Goal: Information Seeking & Learning: Learn about a topic

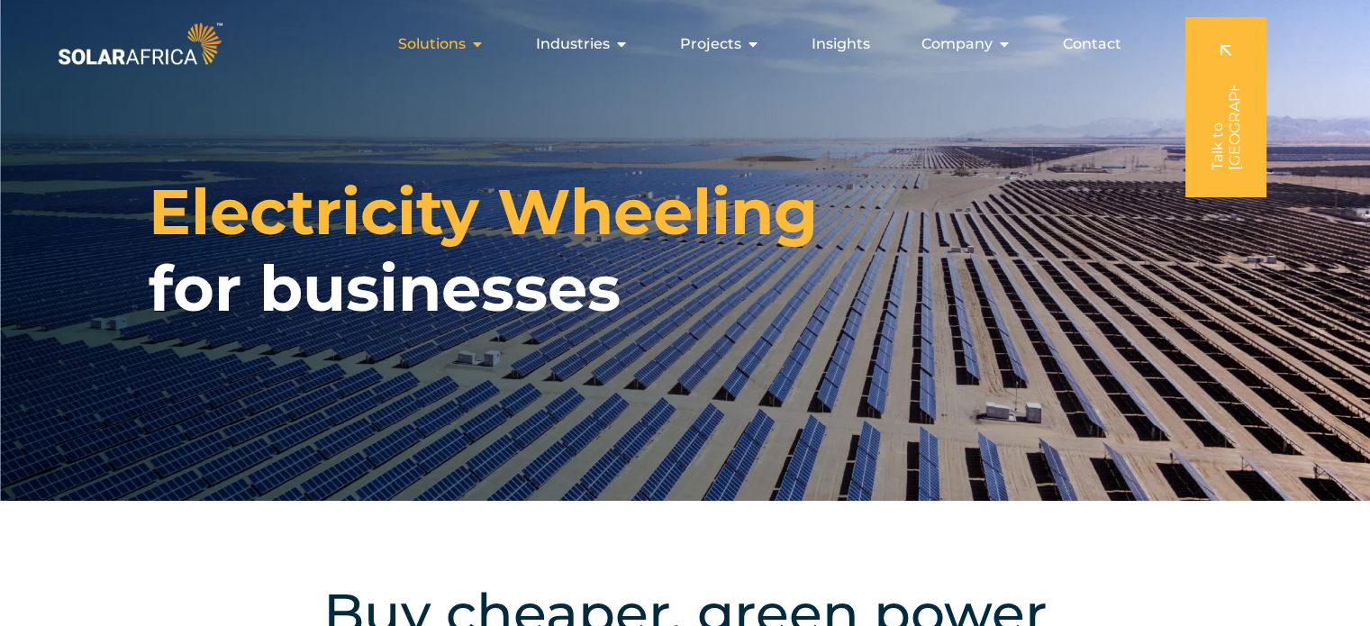
click at [452, 46] on span "Solutions" at bounding box center [432, 44] width 68 height 22
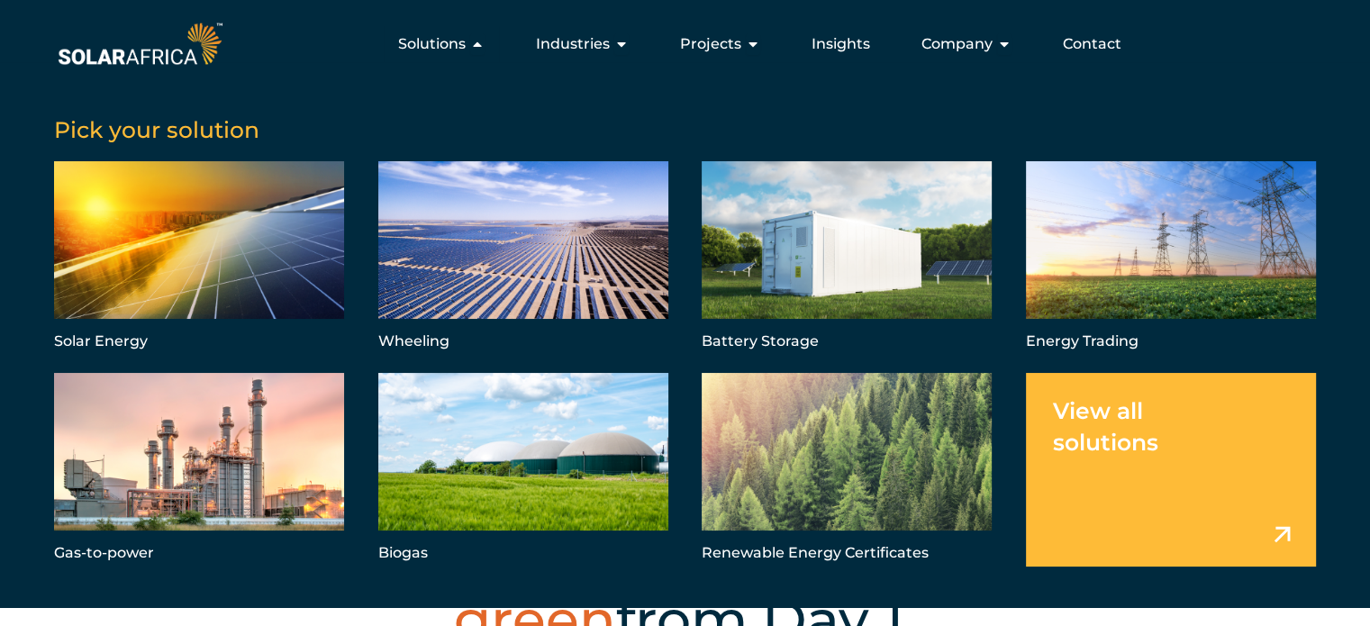
scroll to position [84, 0]
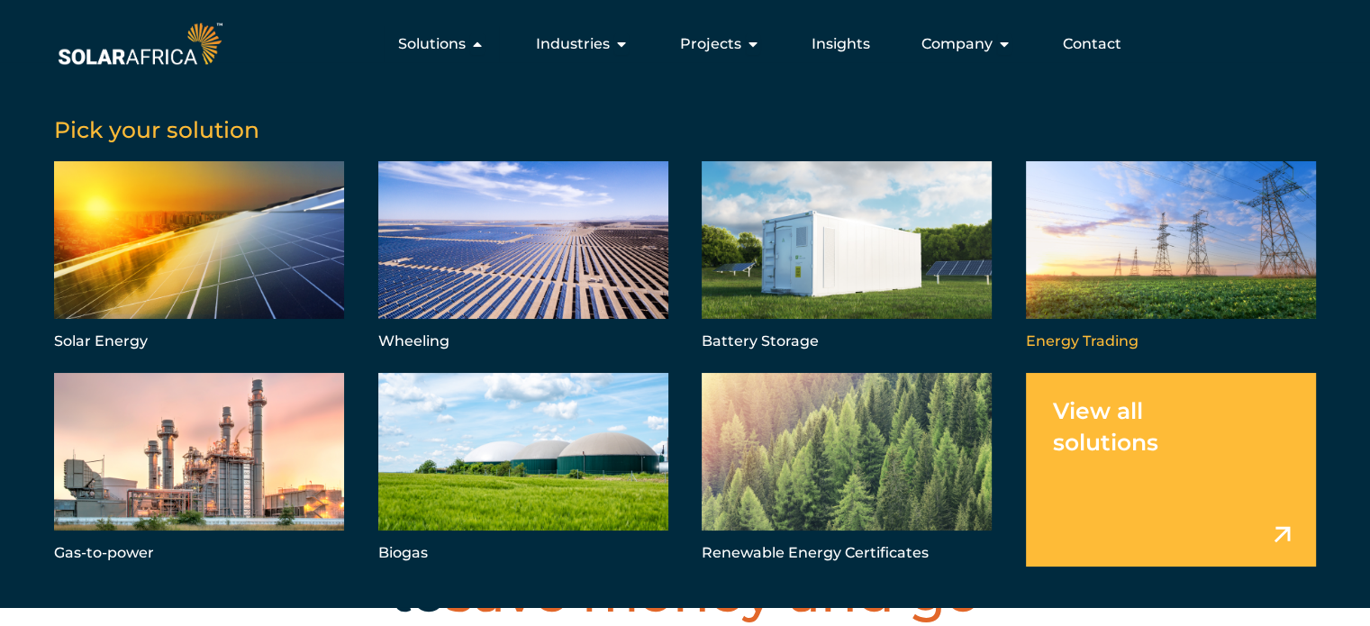
click at [1168, 186] on link "Menu" at bounding box center [1171, 258] width 290 height 194
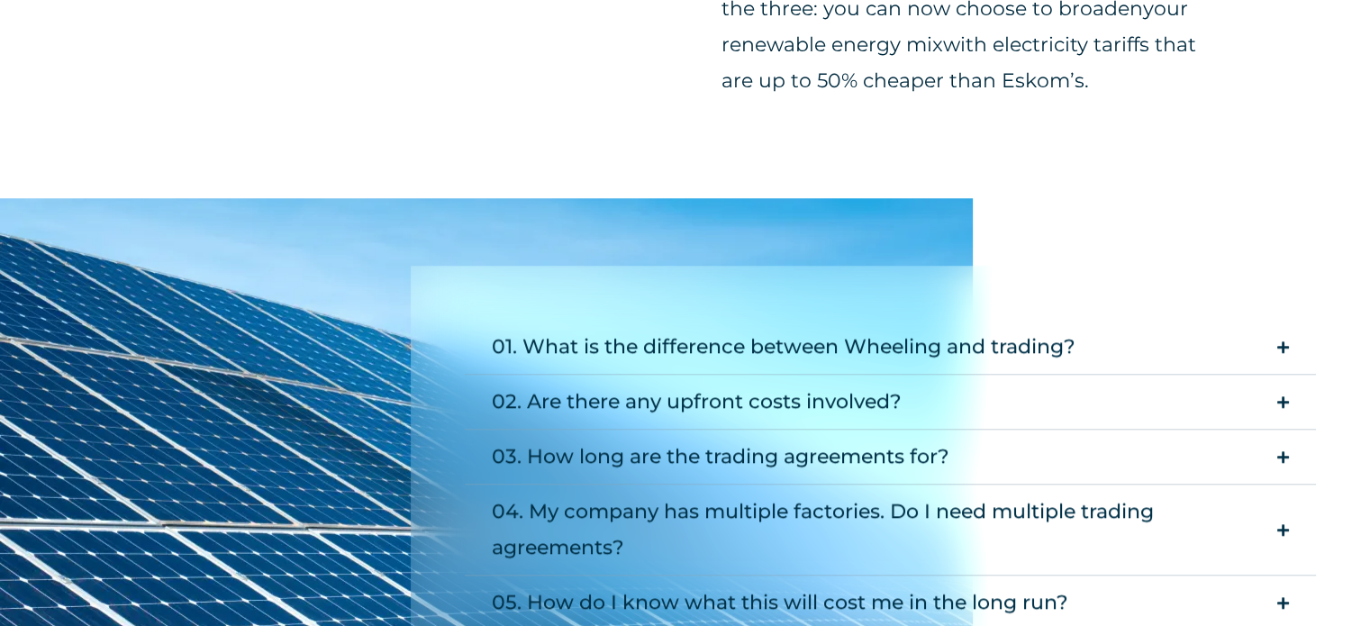
scroll to position [1633, 0]
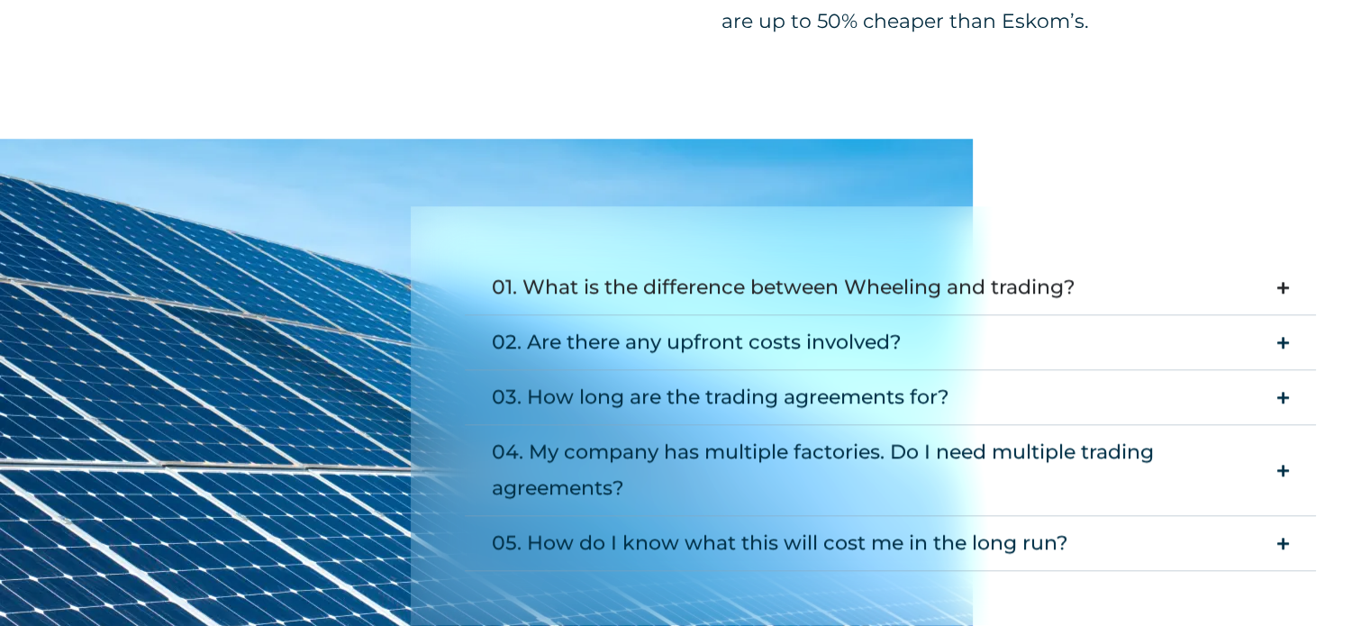
click at [1286, 284] on icon "Accordion. Open links with Enter or Space, close with Escape, and navigate with…" at bounding box center [1284, 288] width 12 height 14
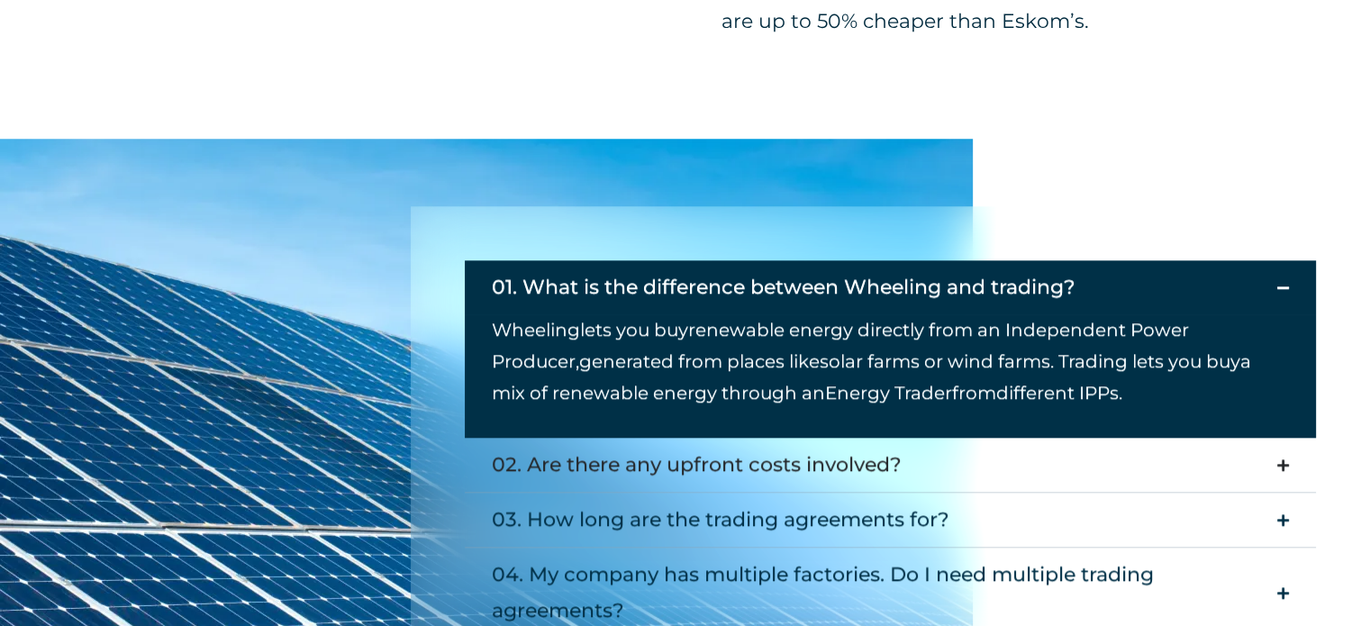
click at [854, 463] on div "02. Are there any upfront costs involved?" at bounding box center [697, 465] width 410 height 36
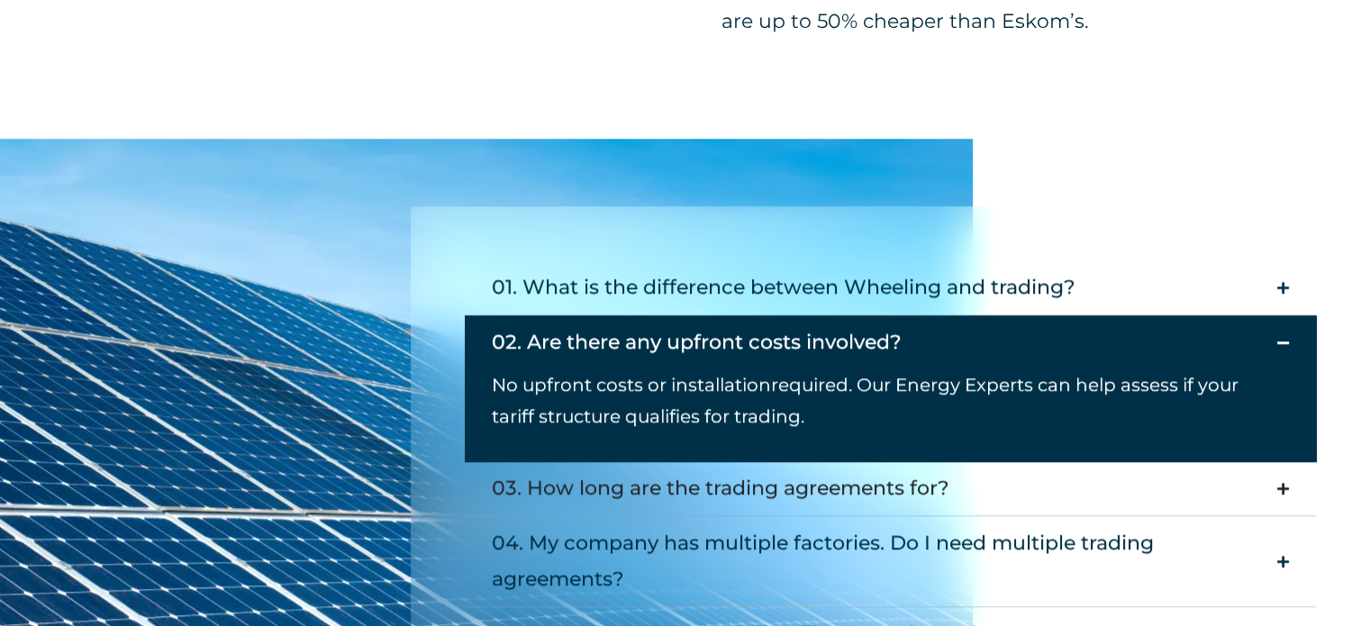
click at [845, 497] on div "03. How long are the trading agreements for?" at bounding box center [721, 488] width 458 height 36
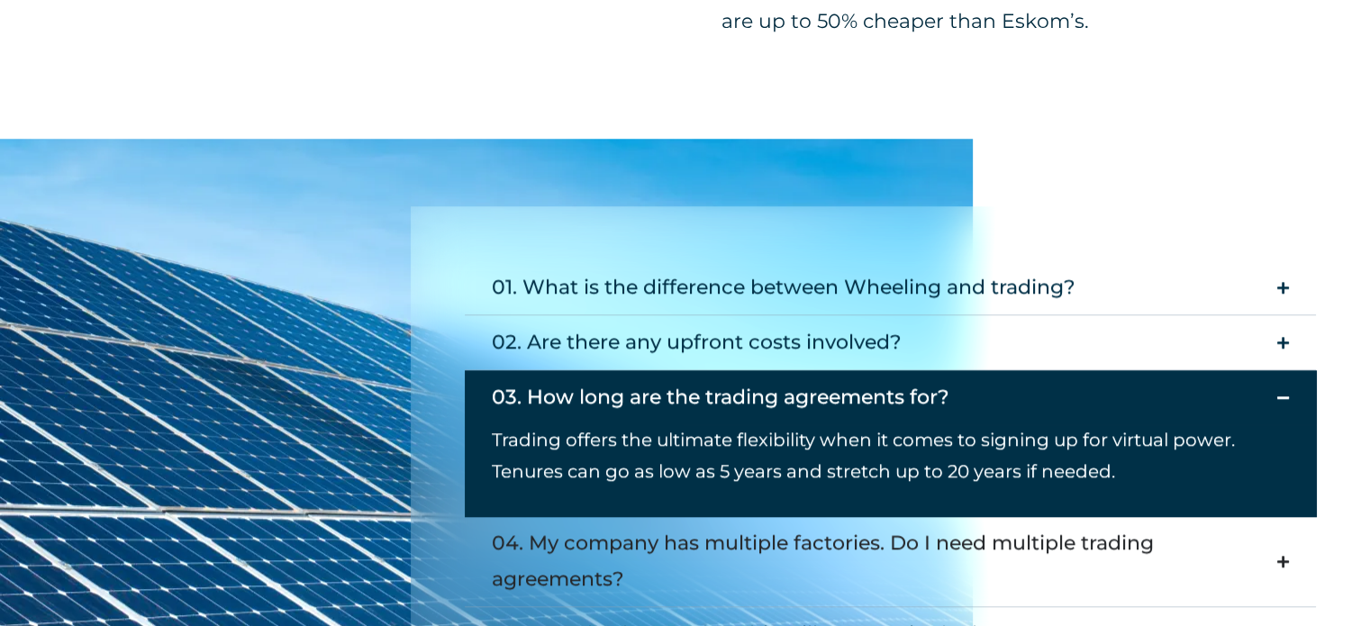
click at [819, 541] on div "04. My company has multiple factories. Do I need multiple trading agreements?" at bounding box center [880, 561] width 777 height 72
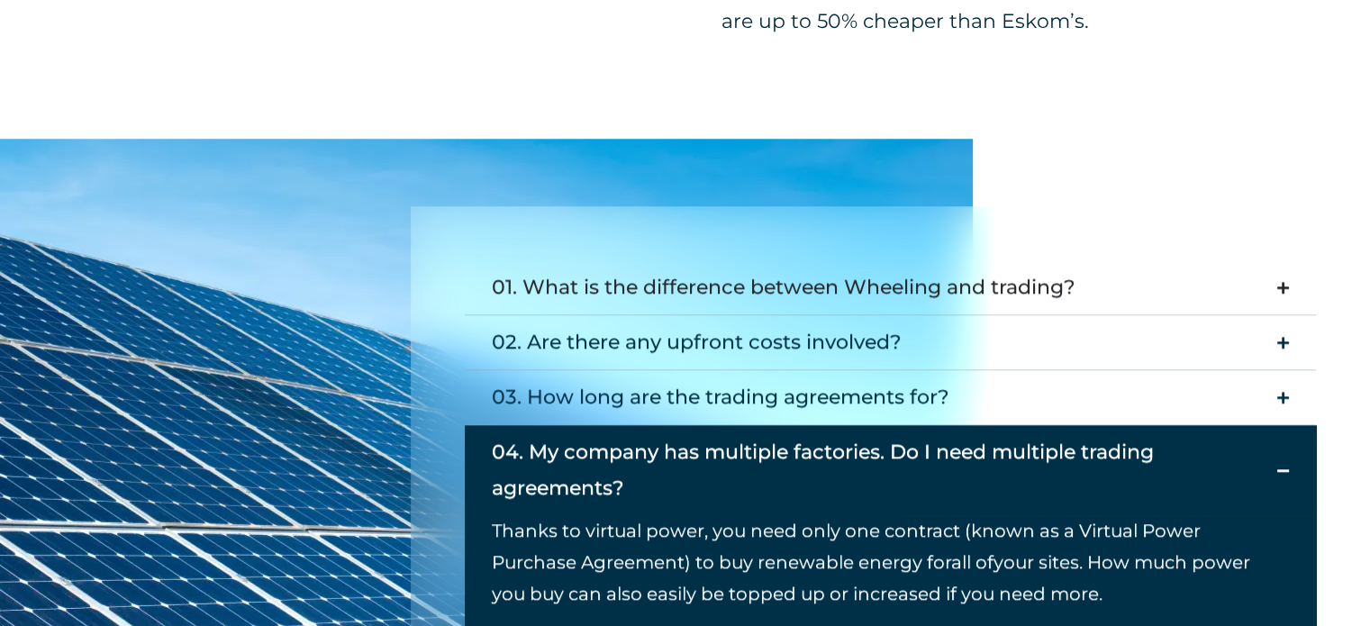
click at [1279, 278] on summary "01. What is the difference between Wheeling and trading?" at bounding box center [890, 287] width 851 height 55
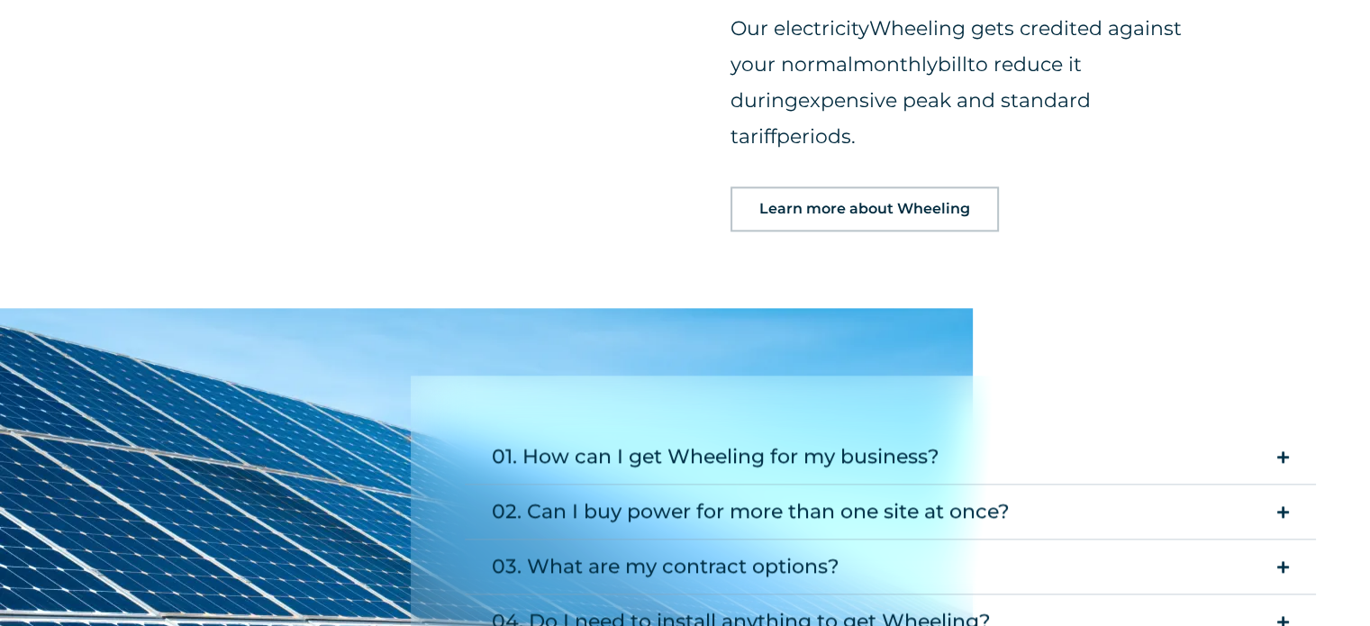
scroll to position [2060, 0]
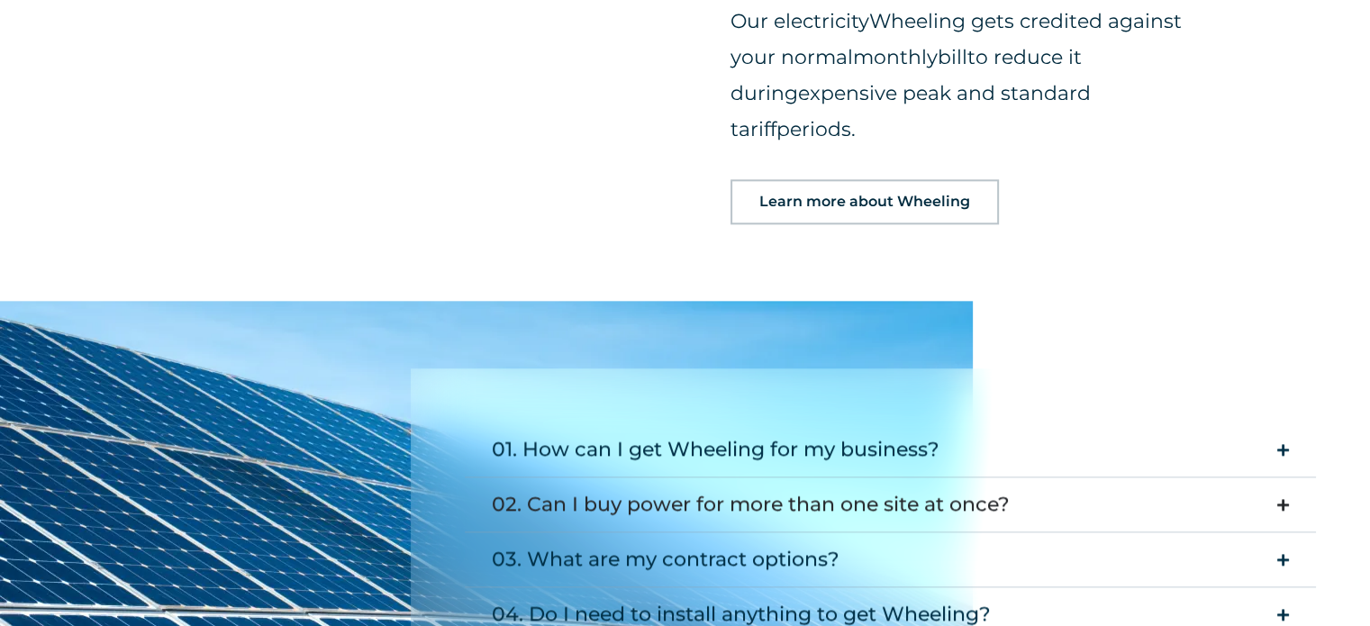
click at [891, 487] on div "02. Can I buy power for more than one site at once?" at bounding box center [751, 505] width 518 height 36
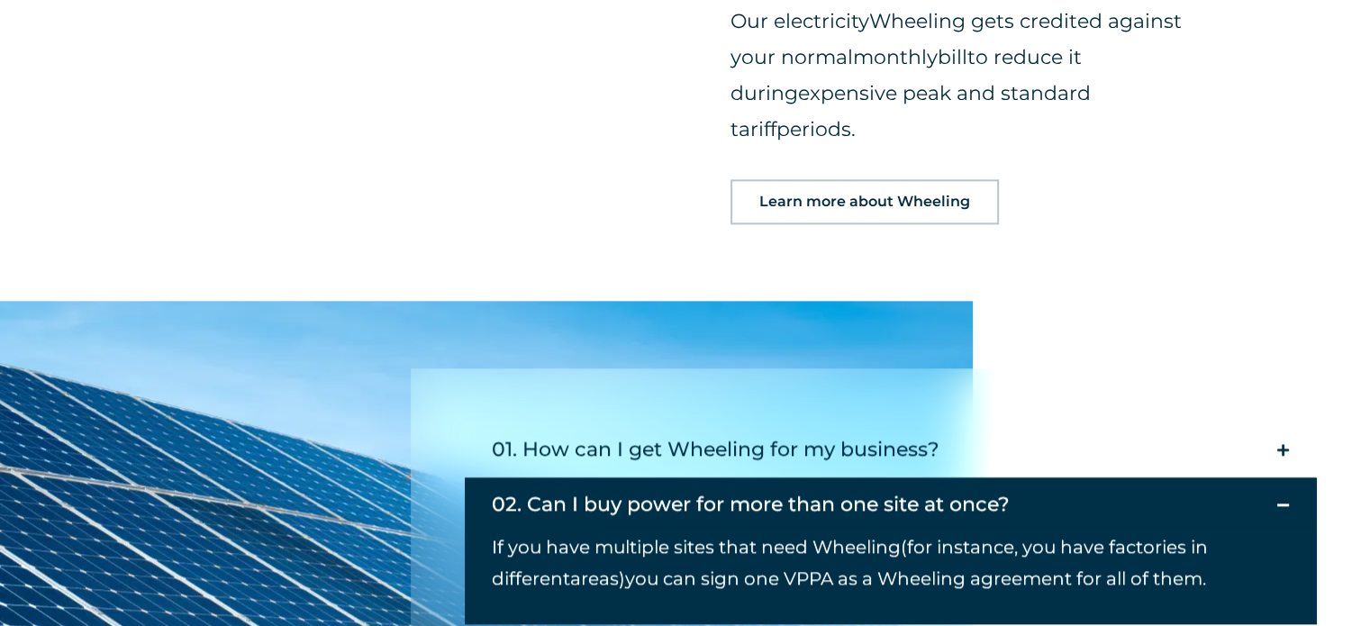
click at [1286, 478] on summary "02. Can I buy power for more than one site at once?" at bounding box center [890, 505] width 851 height 54
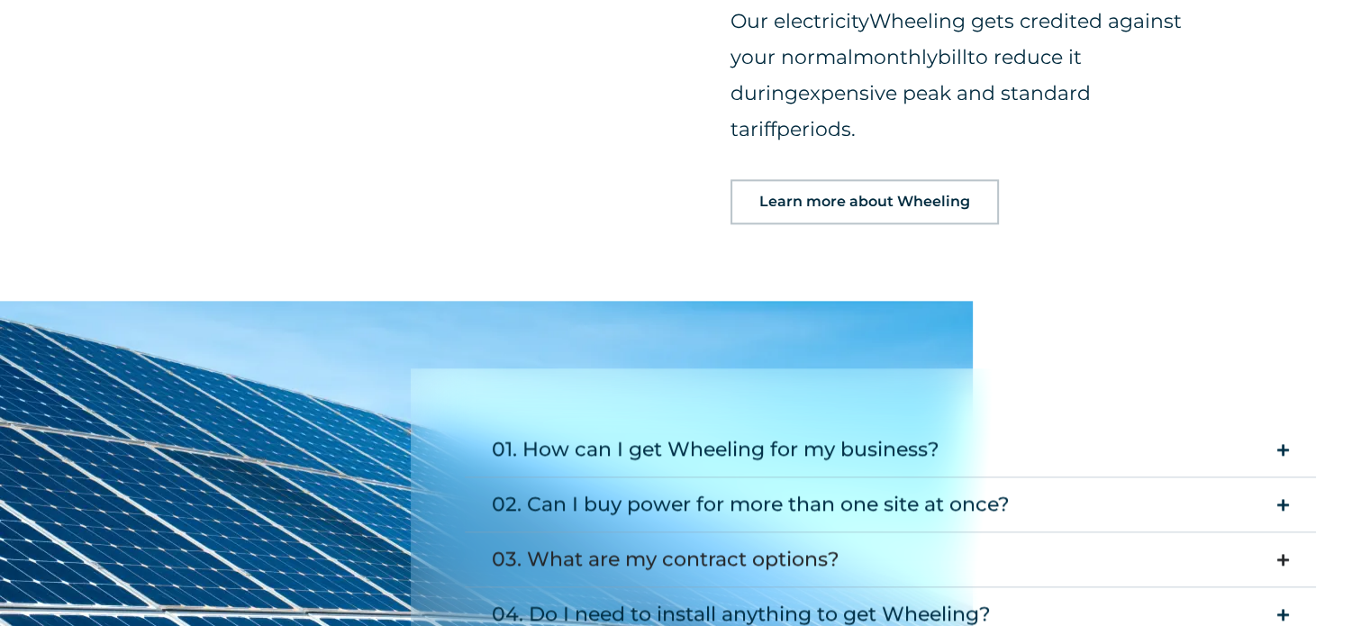
click at [613, 541] on div "03. What are my contract options?" at bounding box center [666, 559] width 348 height 36
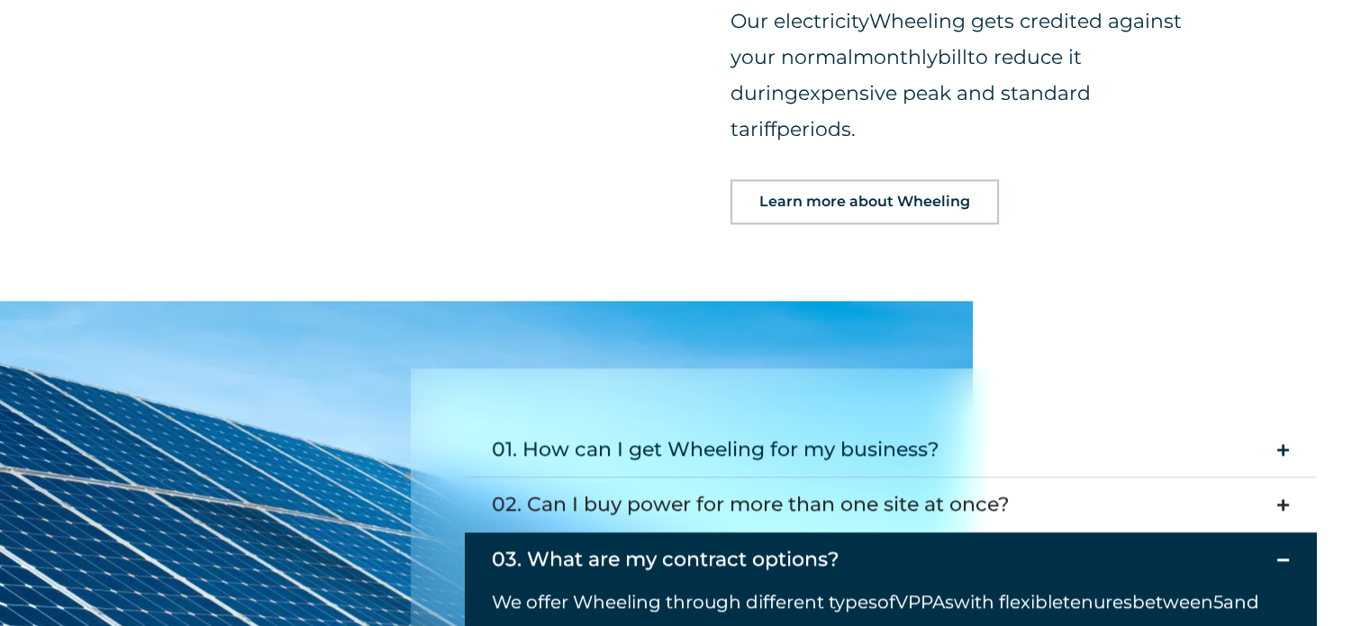
click at [1291, 478] on summary "02. Can I buy power for more than one site at once?" at bounding box center [890, 505] width 851 height 55
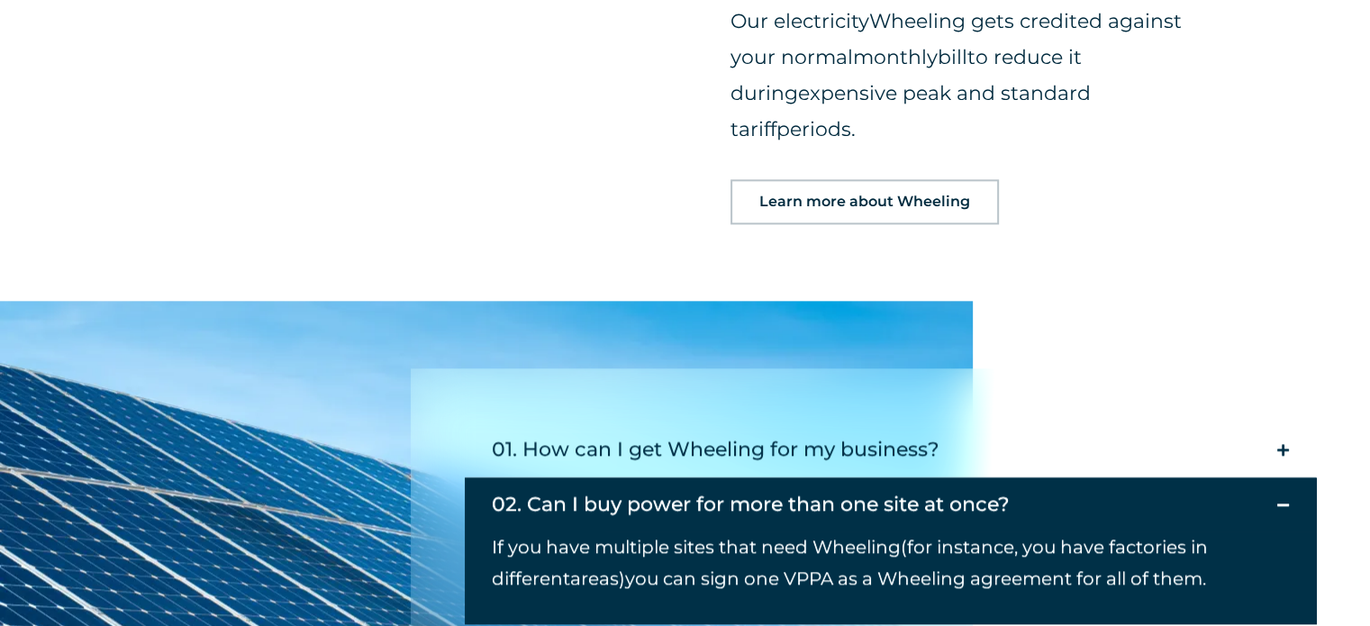
click at [1291, 478] on summary "02. Can I buy power for more than one site at once?" at bounding box center [890, 505] width 851 height 54
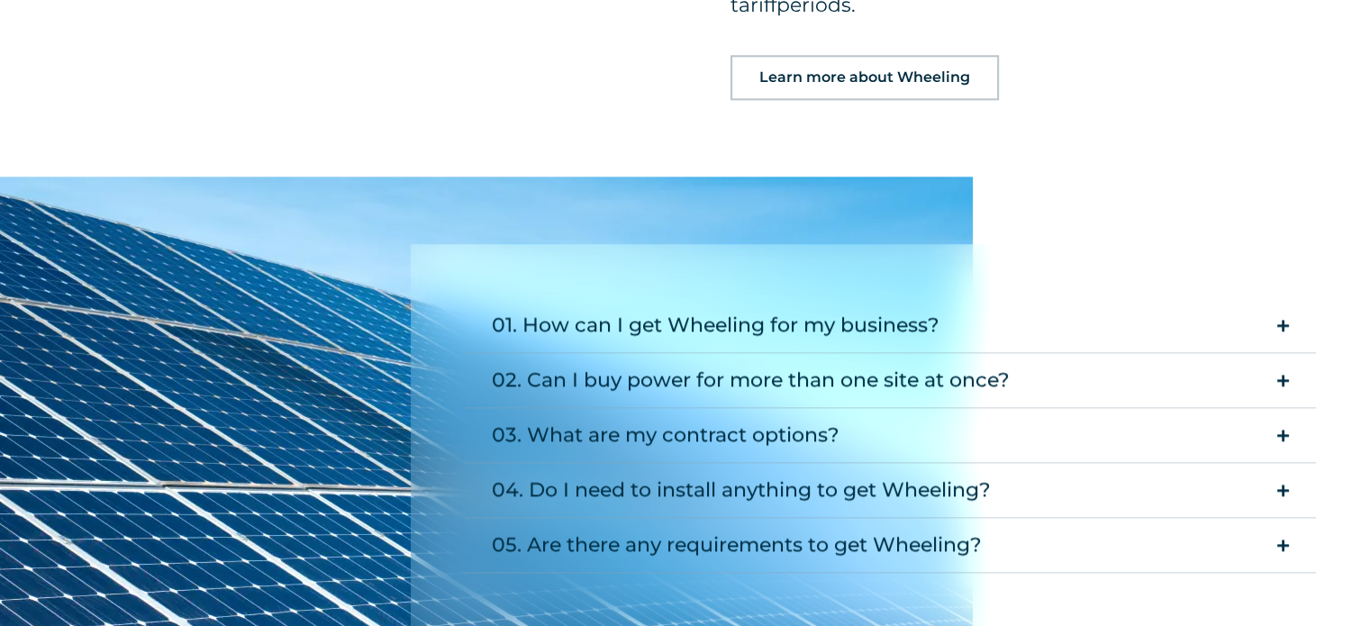
scroll to position [2192, 0]
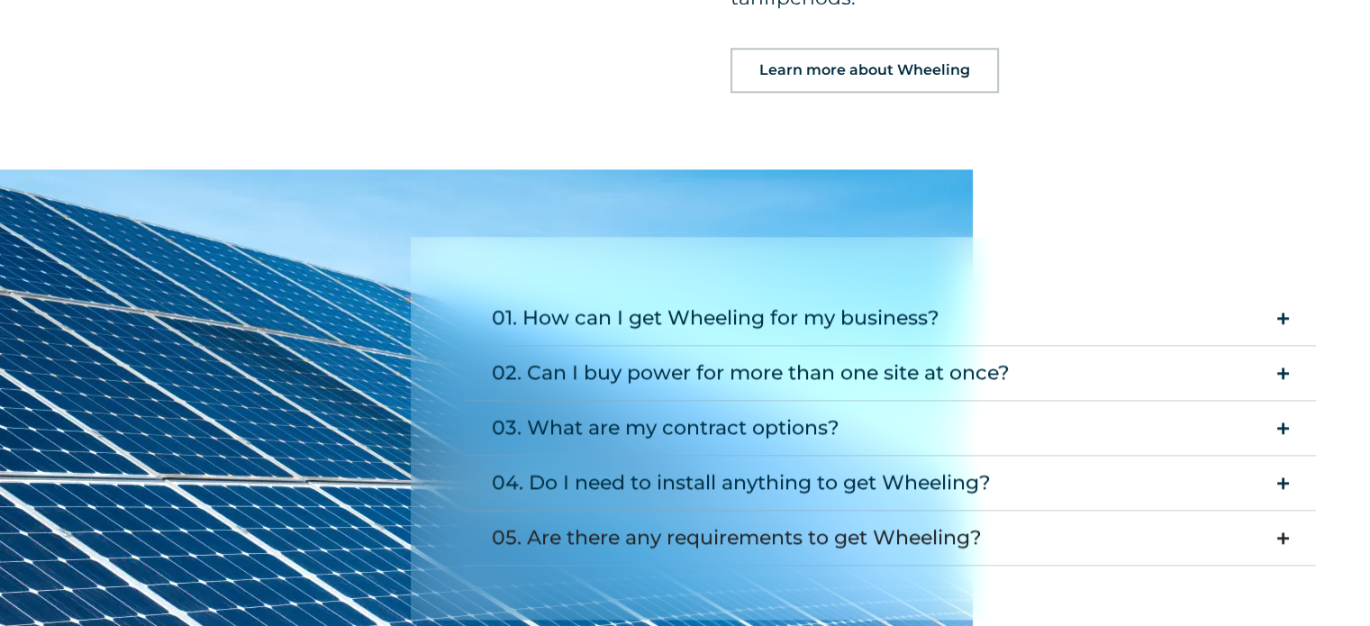
click at [774, 520] on div "05. Are there any requirements to get Wheeling?" at bounding box center [737, 538] width 490 height 36
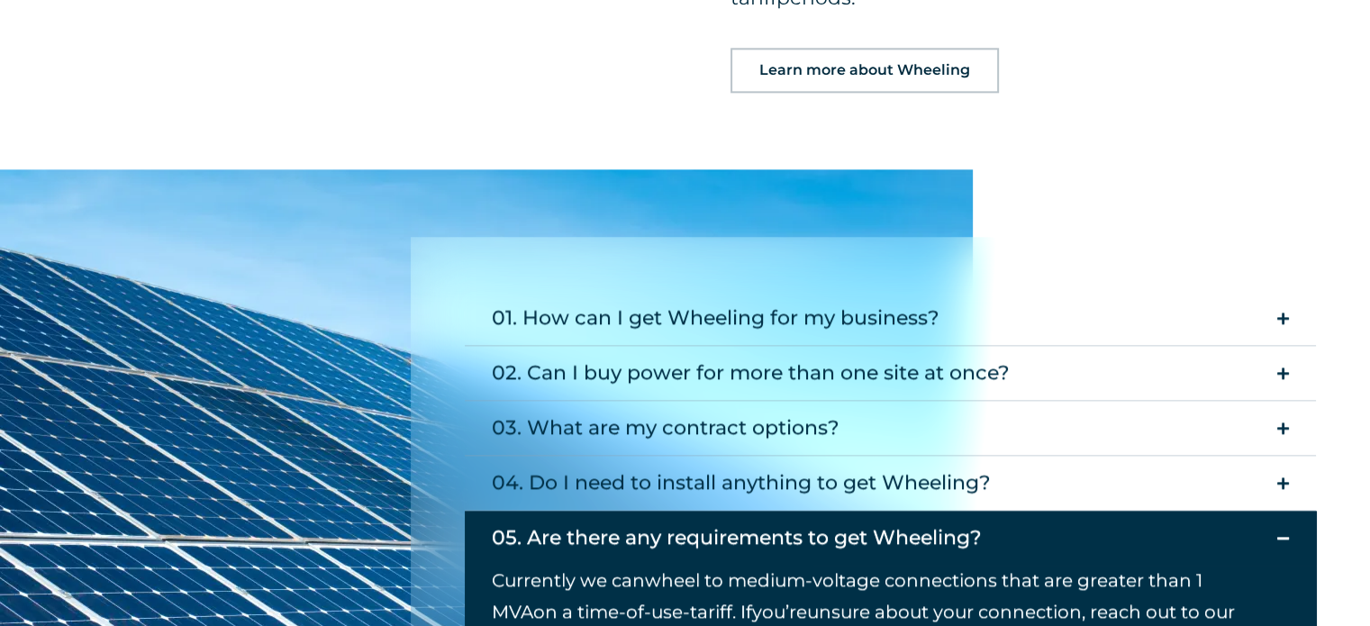
click at [1280, 532] on icon "Accordion. Open links with Enter or Space, close with Escape, and navigate with…" at bounding box center [1284, 539] width 12 height 14
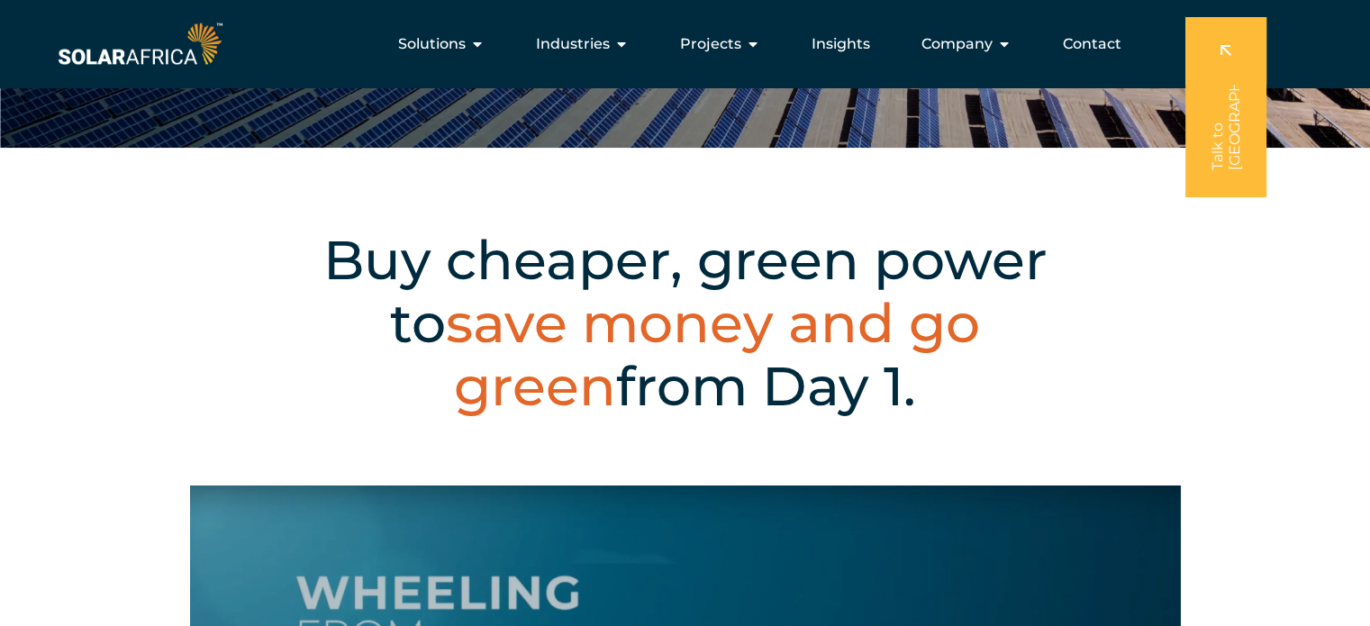
scroll to position [238, 0]
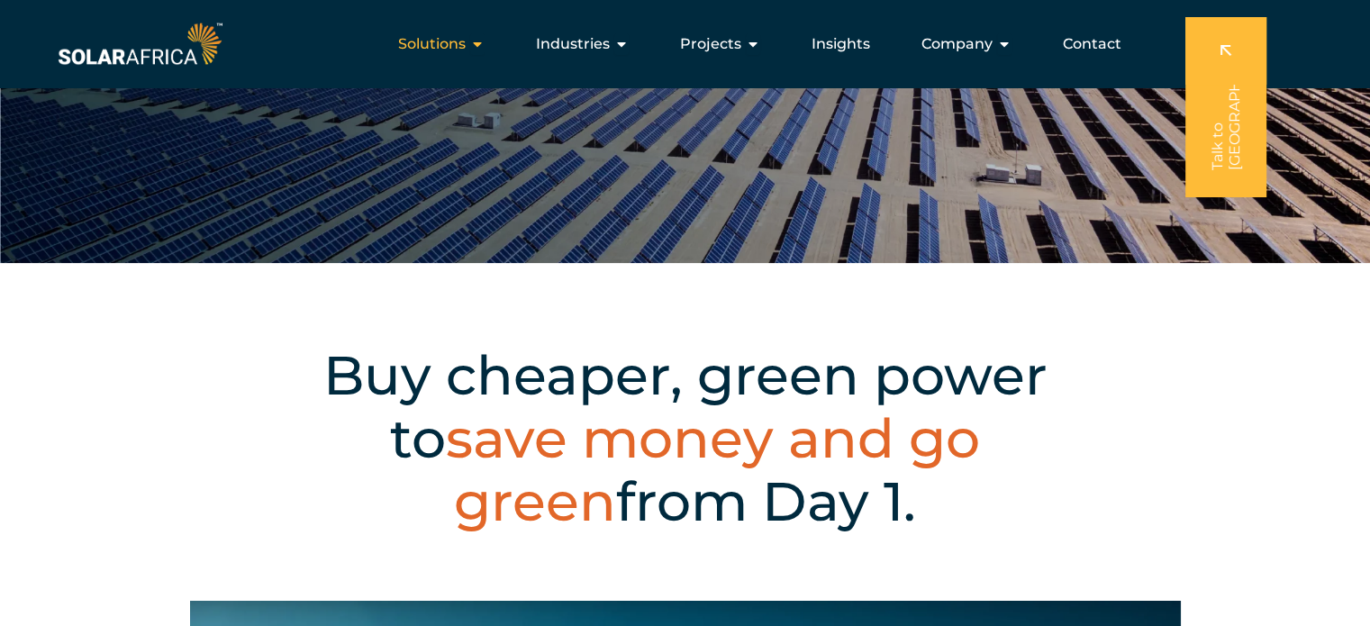
click at [477, 44] on icon "Menu" at bounding box center [477, 44] width 14 height 14
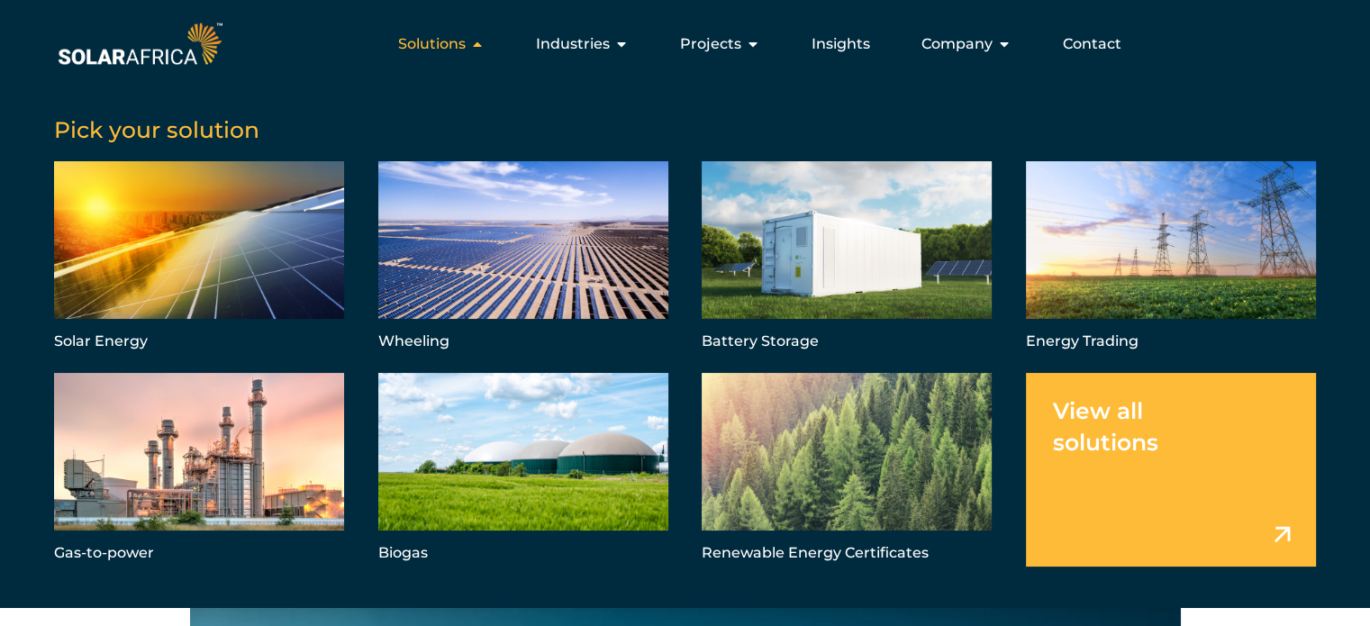
click at [477, 44] on icon "Menu" at bounding box center [477, 44] width 14 height 14
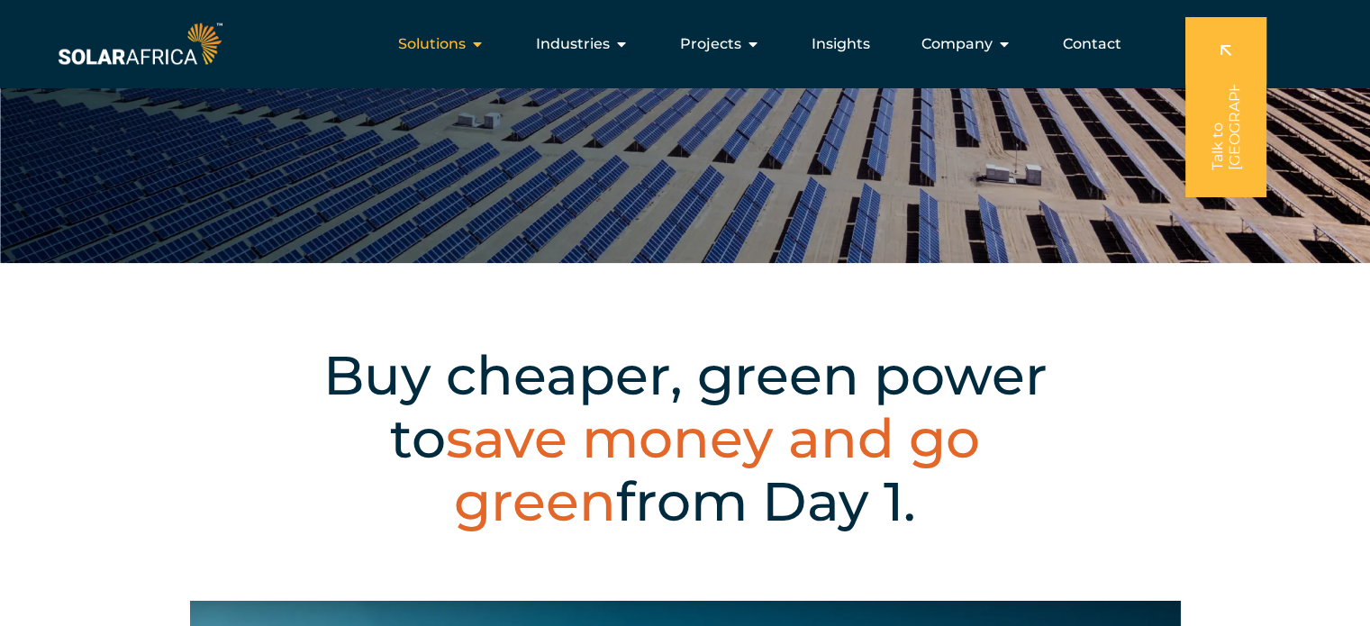
click at [477, 44] on icon "Menu" at bounding box center [477, 44] width 14 height 14
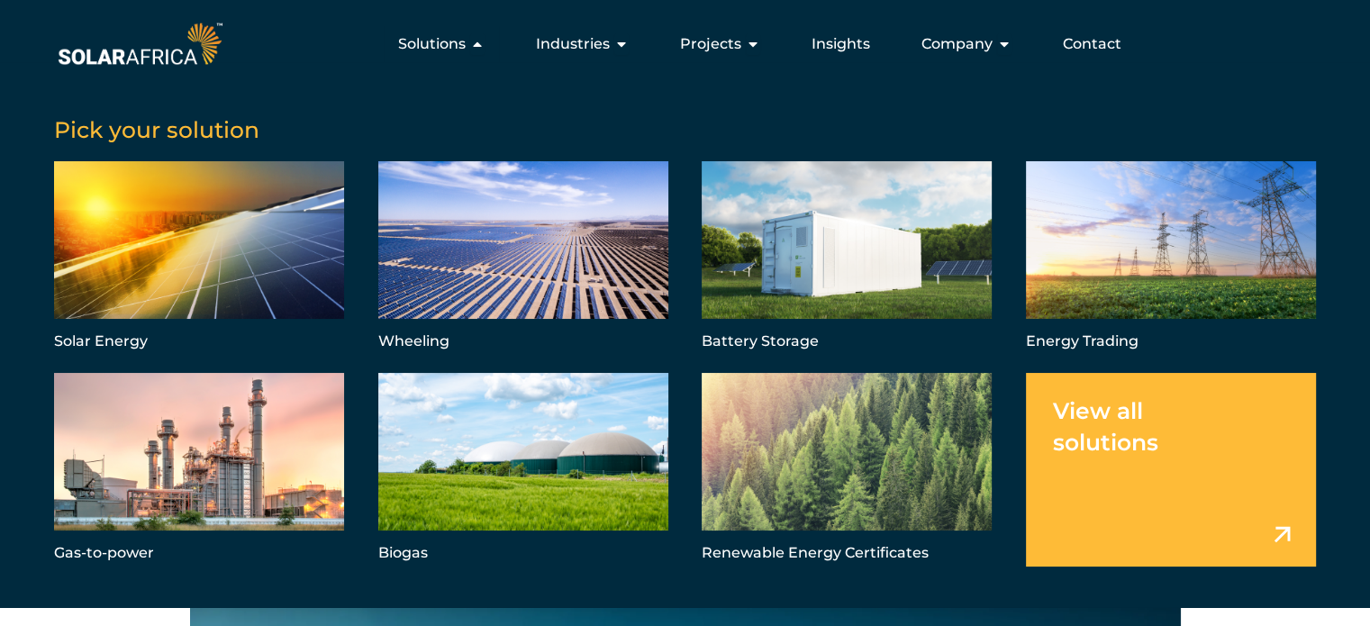
click at [1226, 518] on link "Menu" at bounding box center [1171, 470] width 290 height 194
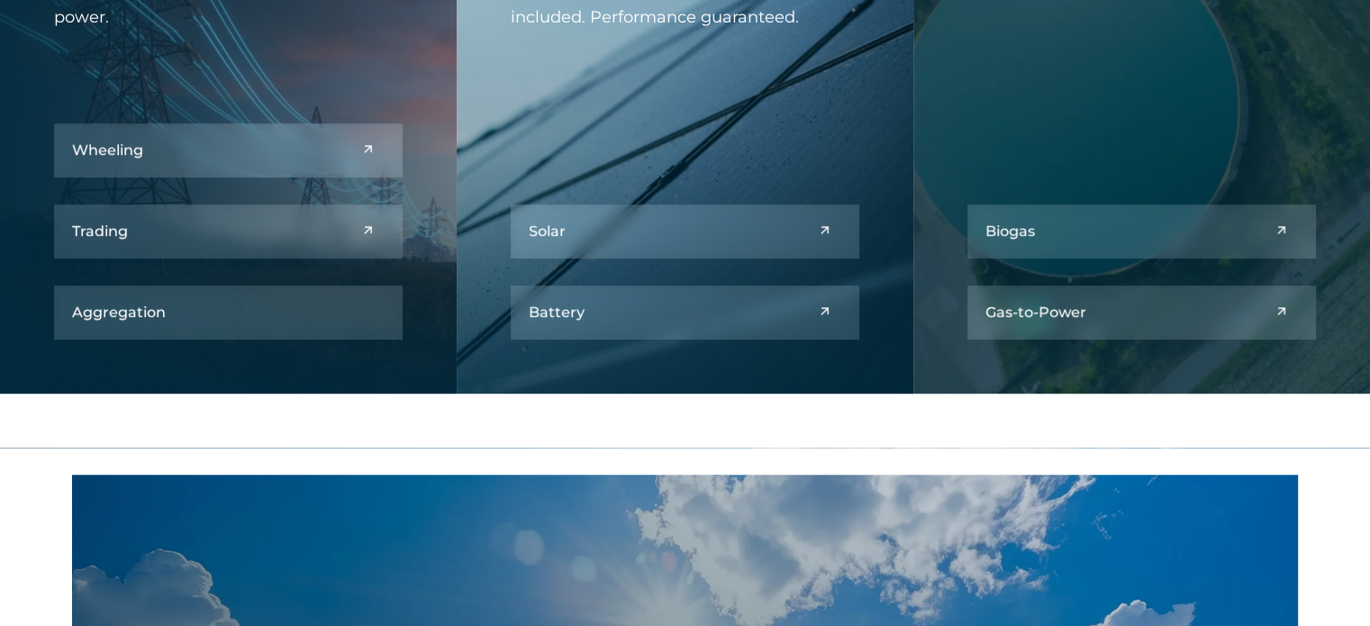
scroll to position [938, 0]
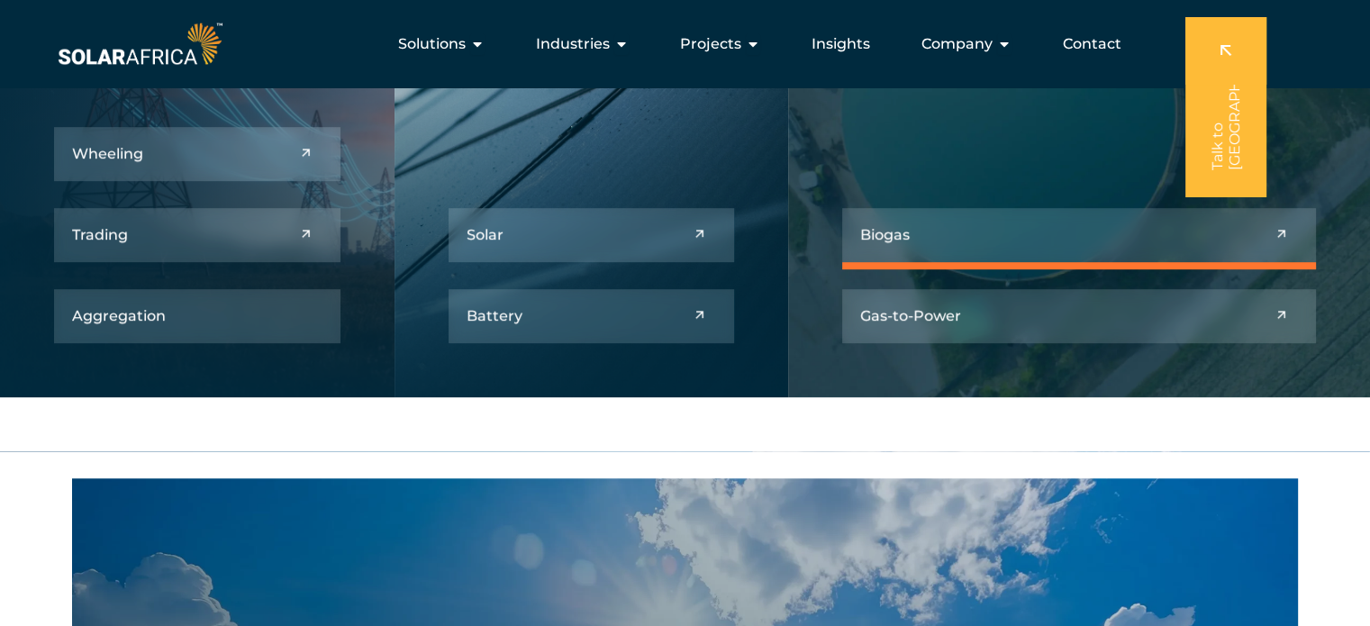
click at [1064, 249] on link at bounding box center [1079, 235] width 474 height 54
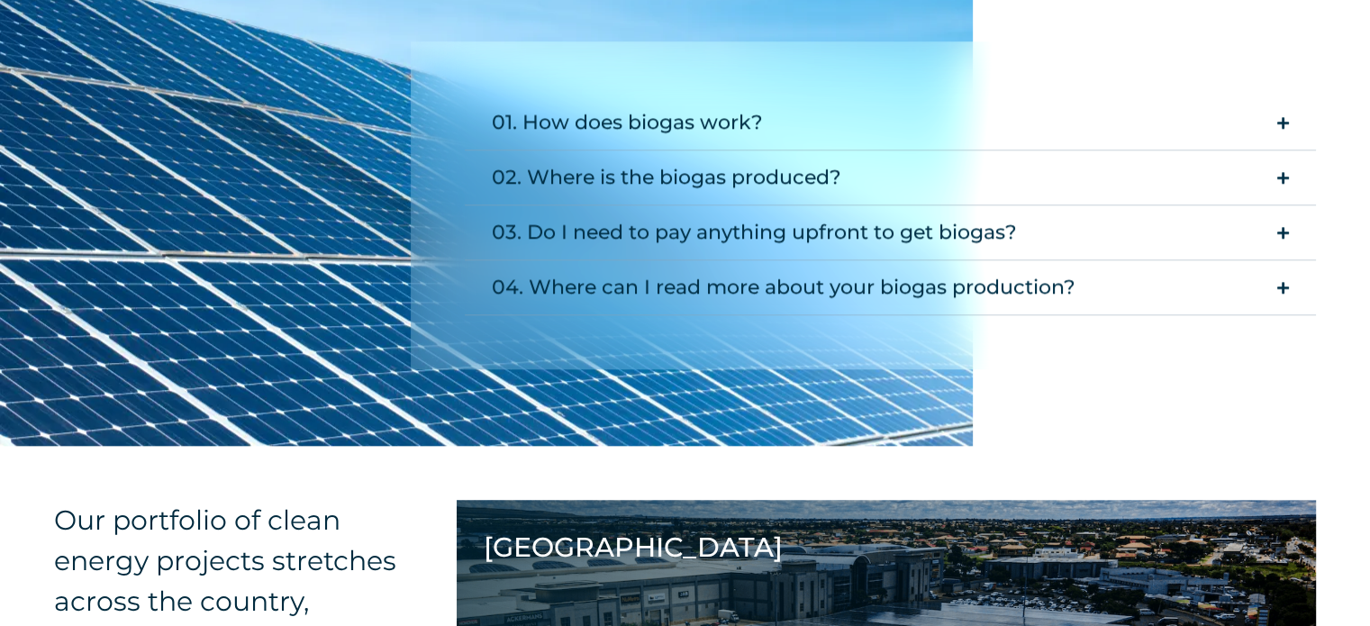
scroll to position [1752, 0]
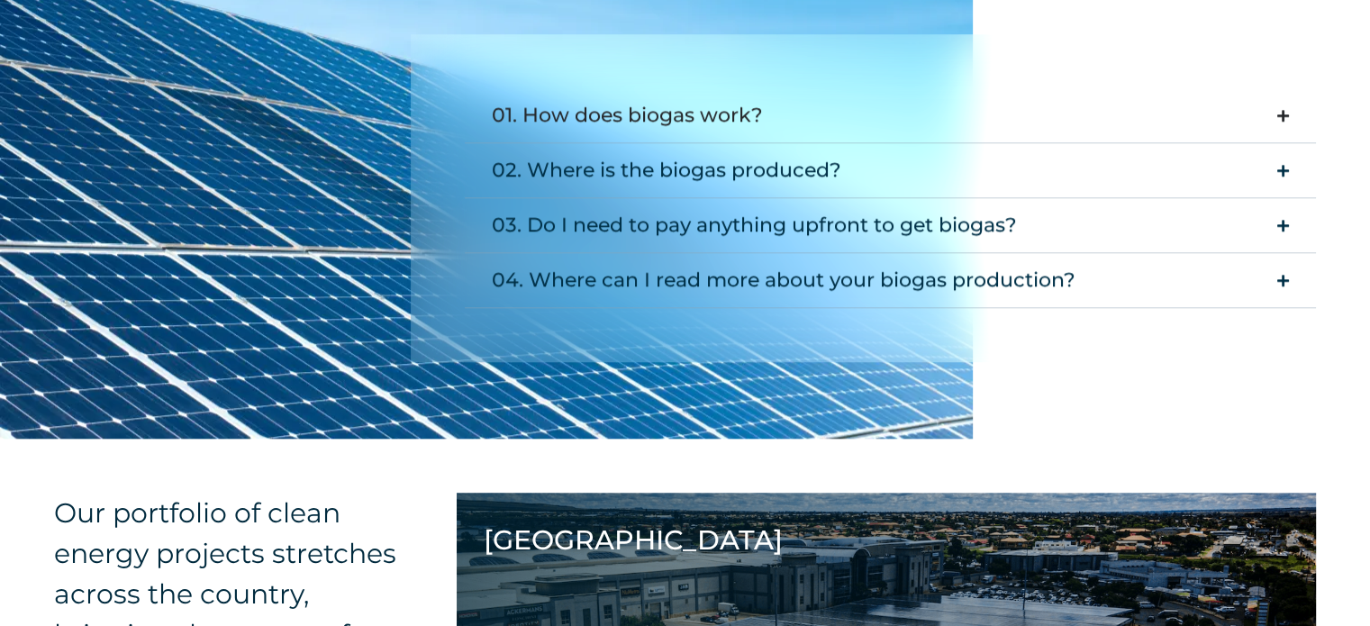
click at [716, 122] on div "01. How does biogas work?" at bounding box center [627, 115] width 271 height 36
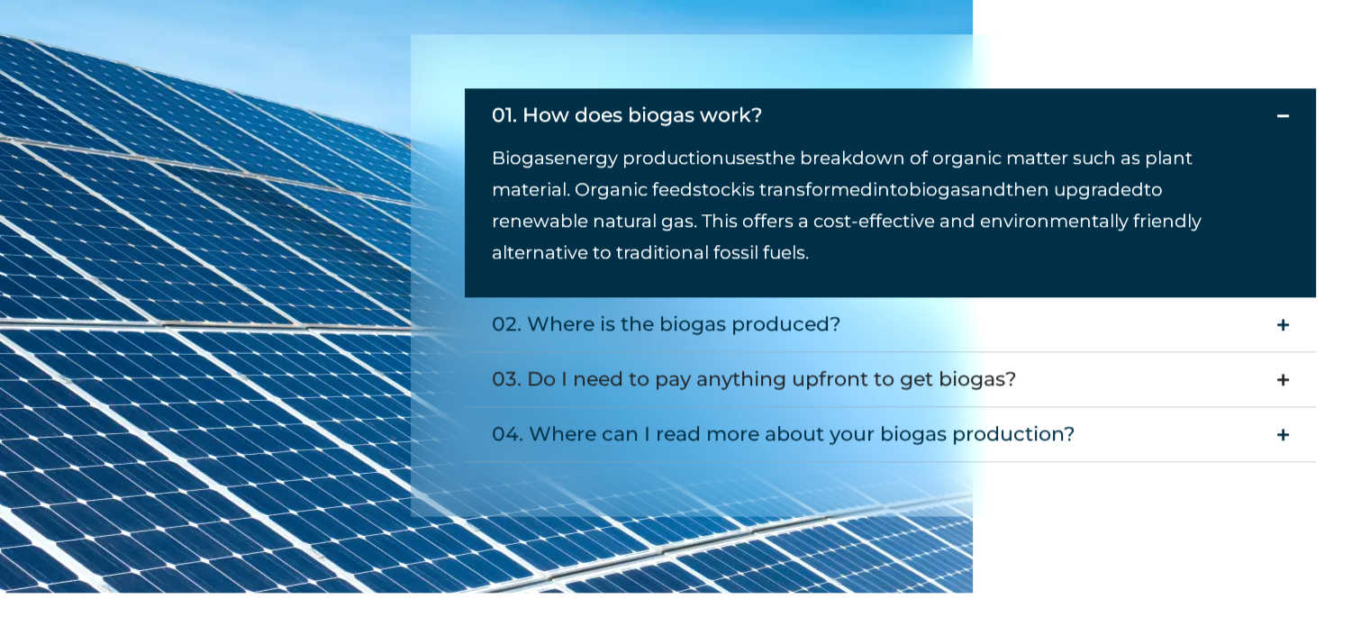
click at [696, 393] on div "03. Do I need to pay anything upfront to get biogas?" at bounding box center [754, 379] width 525 height 36
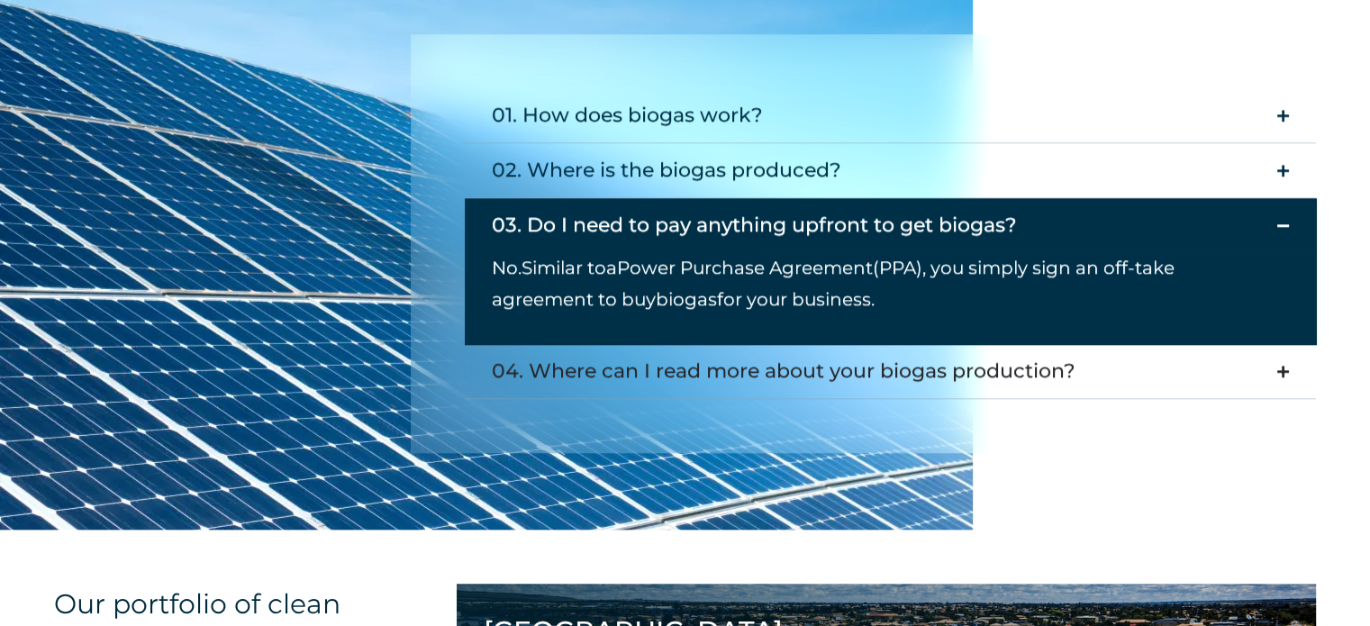
click at [1024, 391] on summary "04. Where can I read more about your biogas production?" at bounding box center [890, 371] width 851 height 55
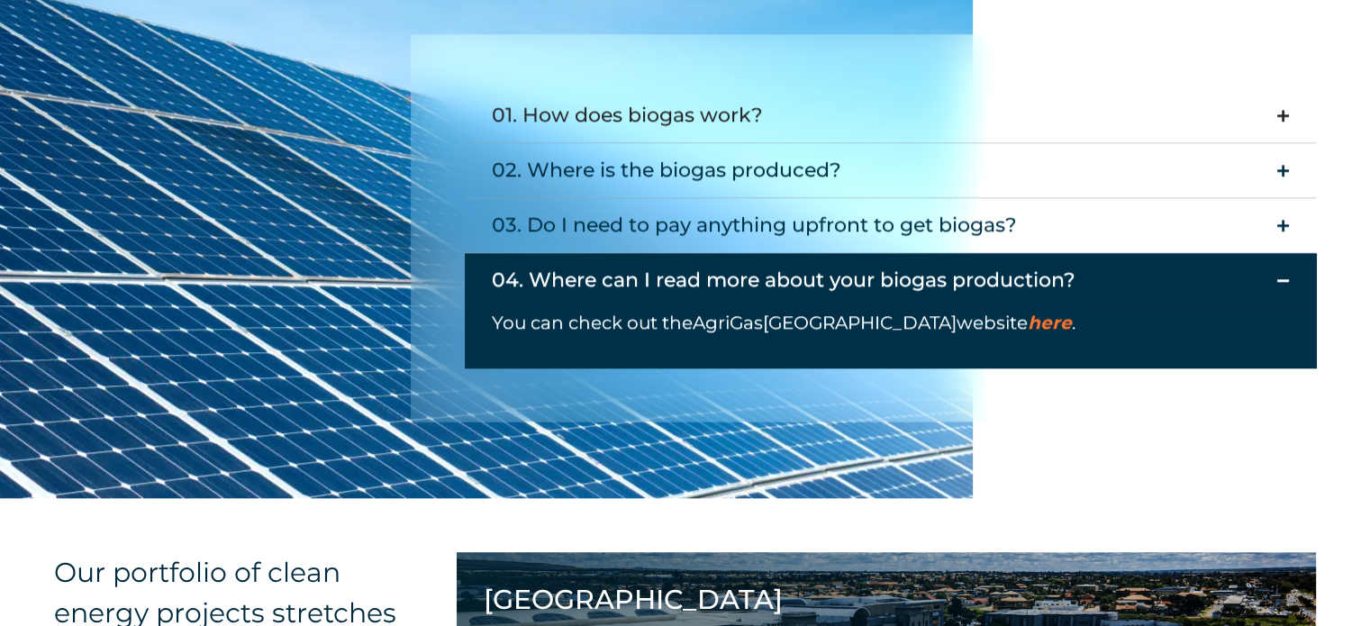
click at [610, 103] on div "01. How does biogas work?" at bounding box center [627, 115] width 271 height 36
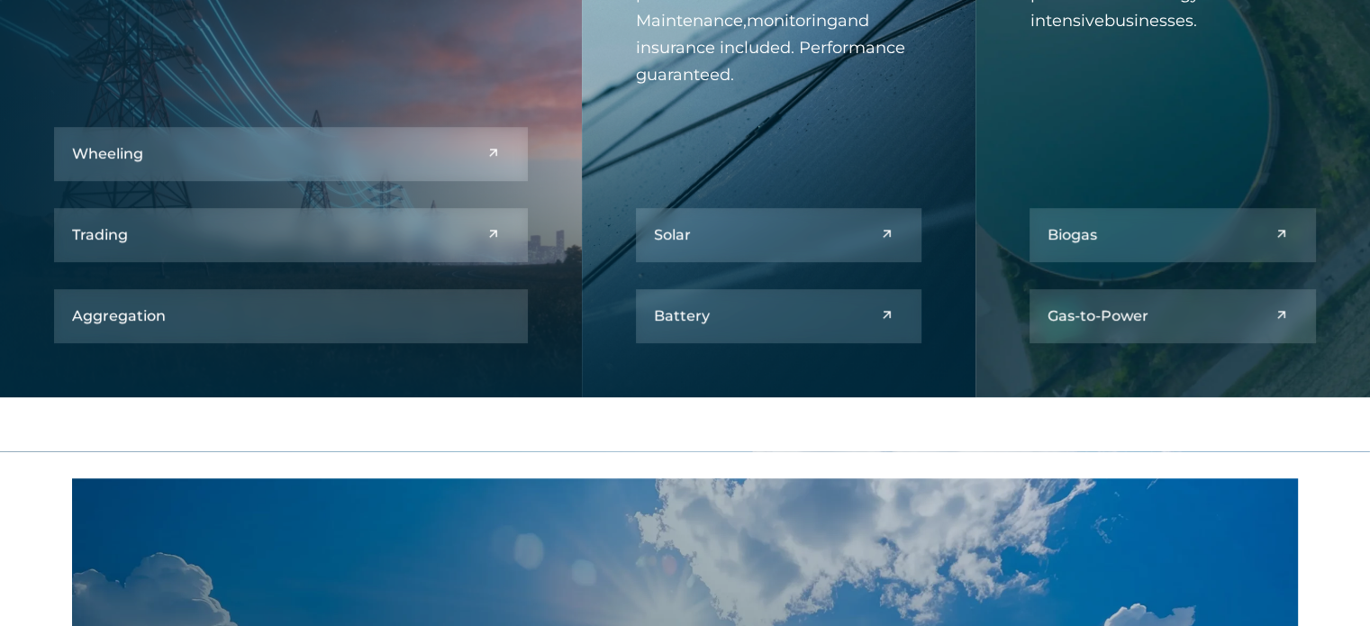
scroll to position [939, 0]
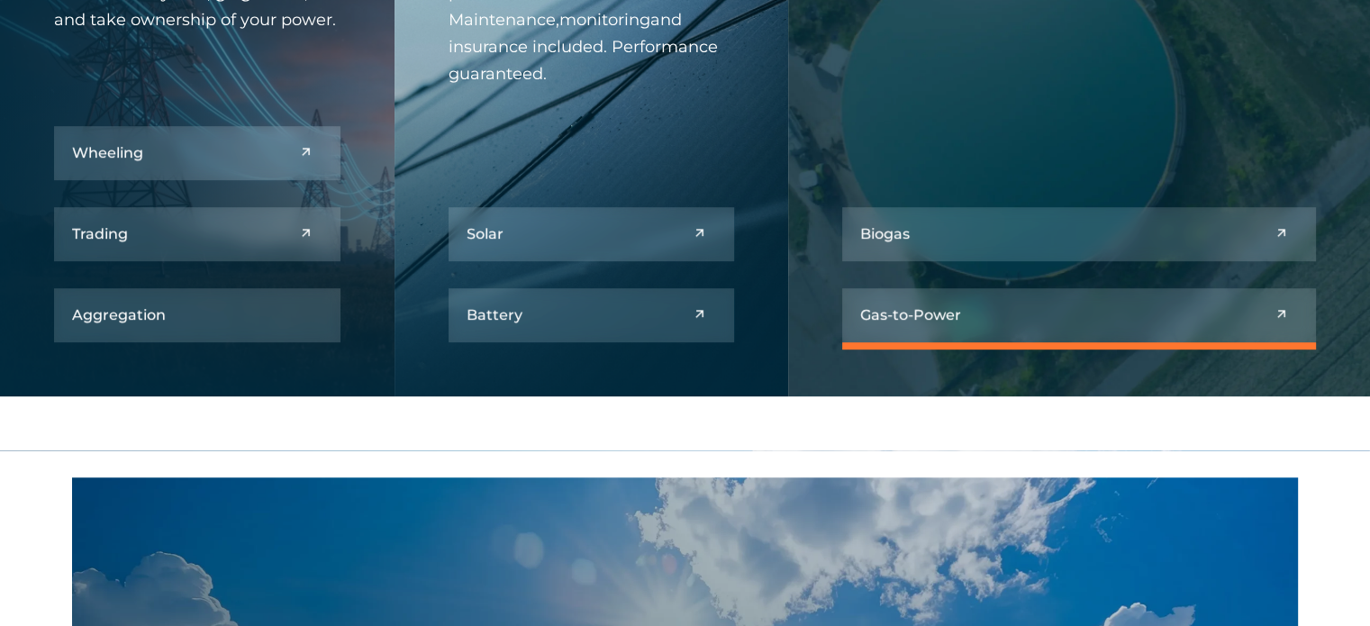
click at [986, 304] on link at bounding box center [1079, 315] width 474 height 54
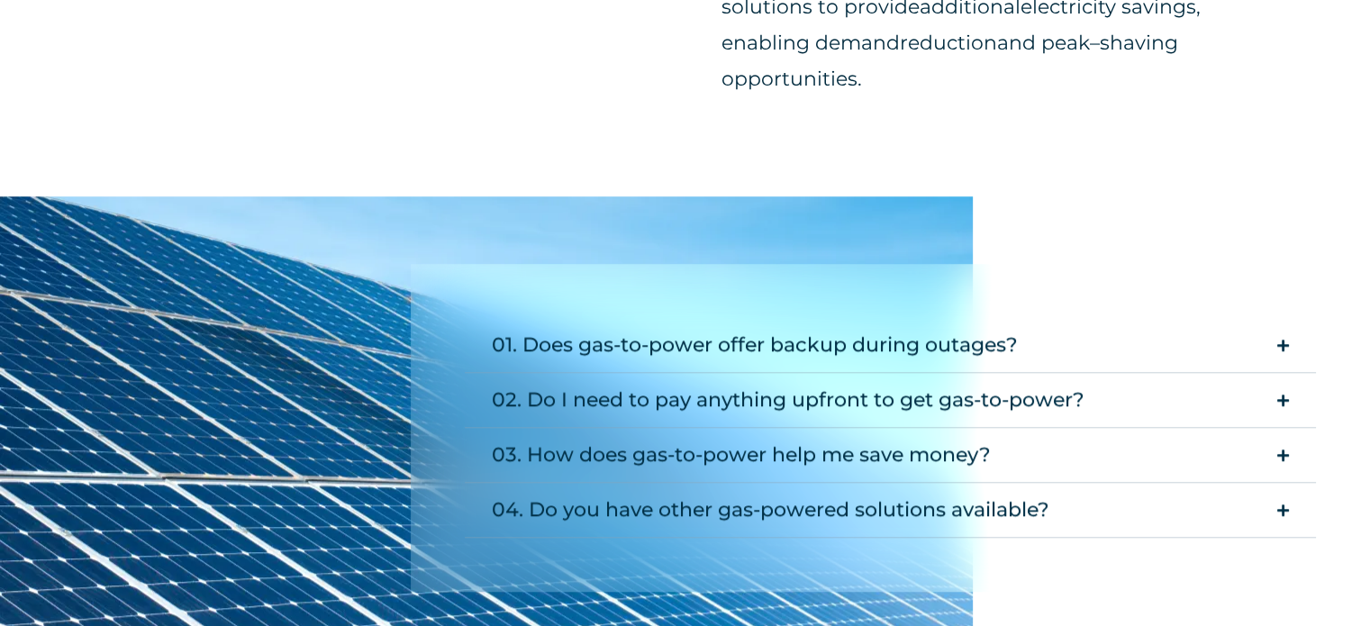
scroll to position [1561, 0]
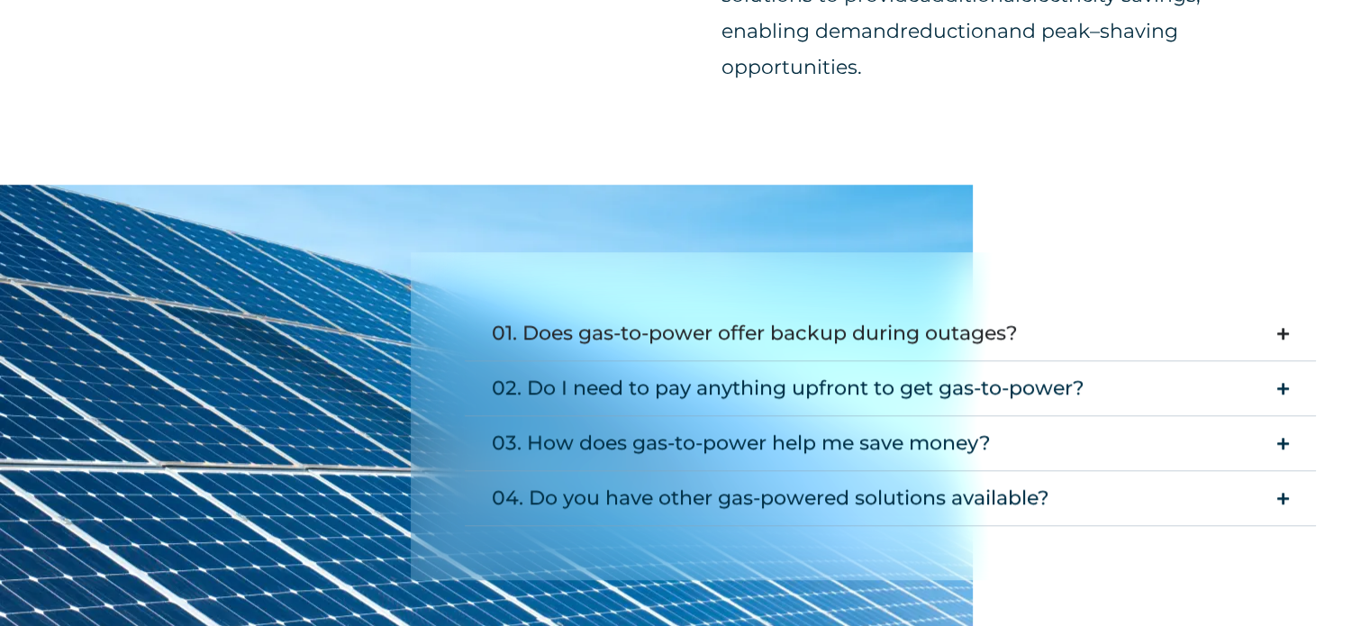
click at [727, 332] on div "01. Does gas-to-power offer backup during outages?" at bounding box center [755, 333] width 526 height 36
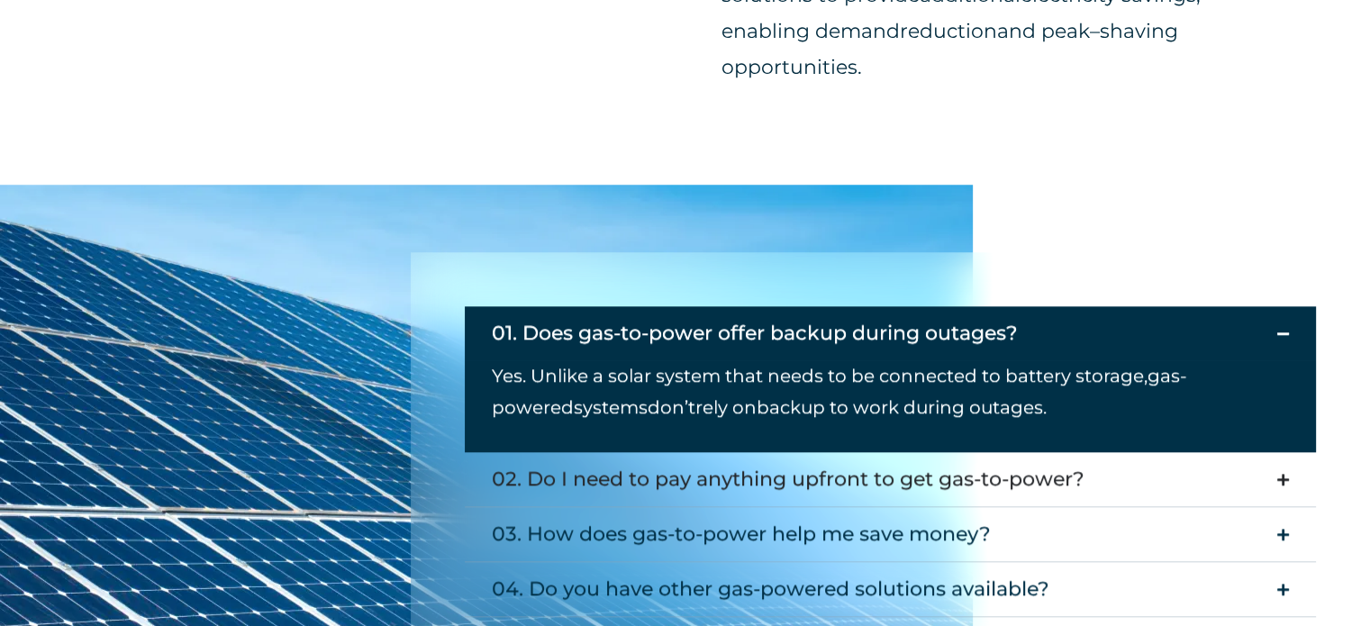
click at [577, 488] on div "02. Do I need to pay anything upfront to get gas-to-power?" at bounding box center [788, 479] width 593 height 36
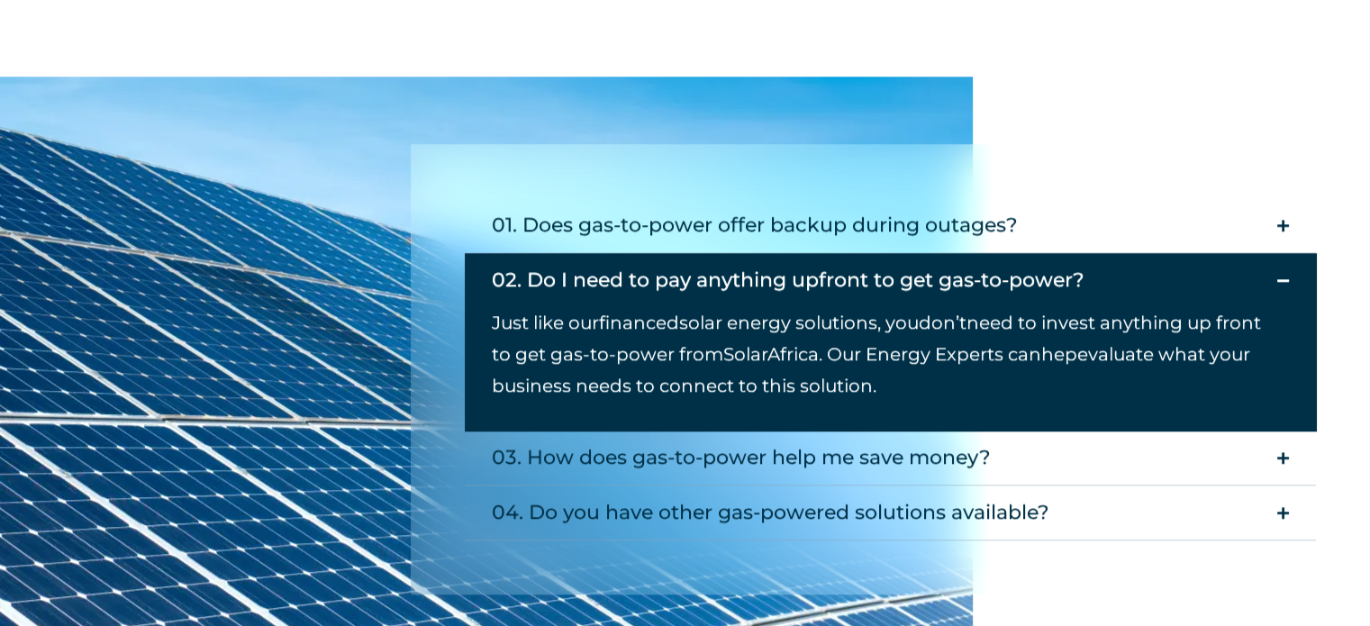
scroll to position [1706, 0]
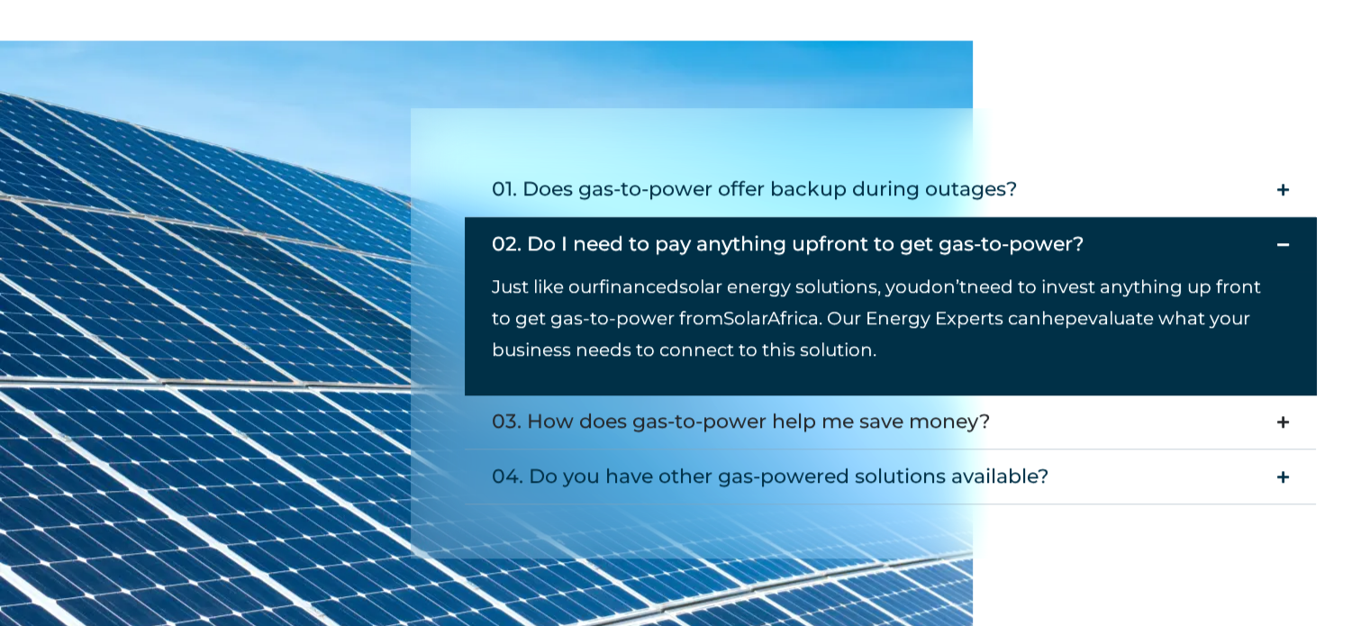
click at [1042, 441] on summary "03. How does gas-to-power help me save money?" at bounding box center [890, 422] width 851 height 55
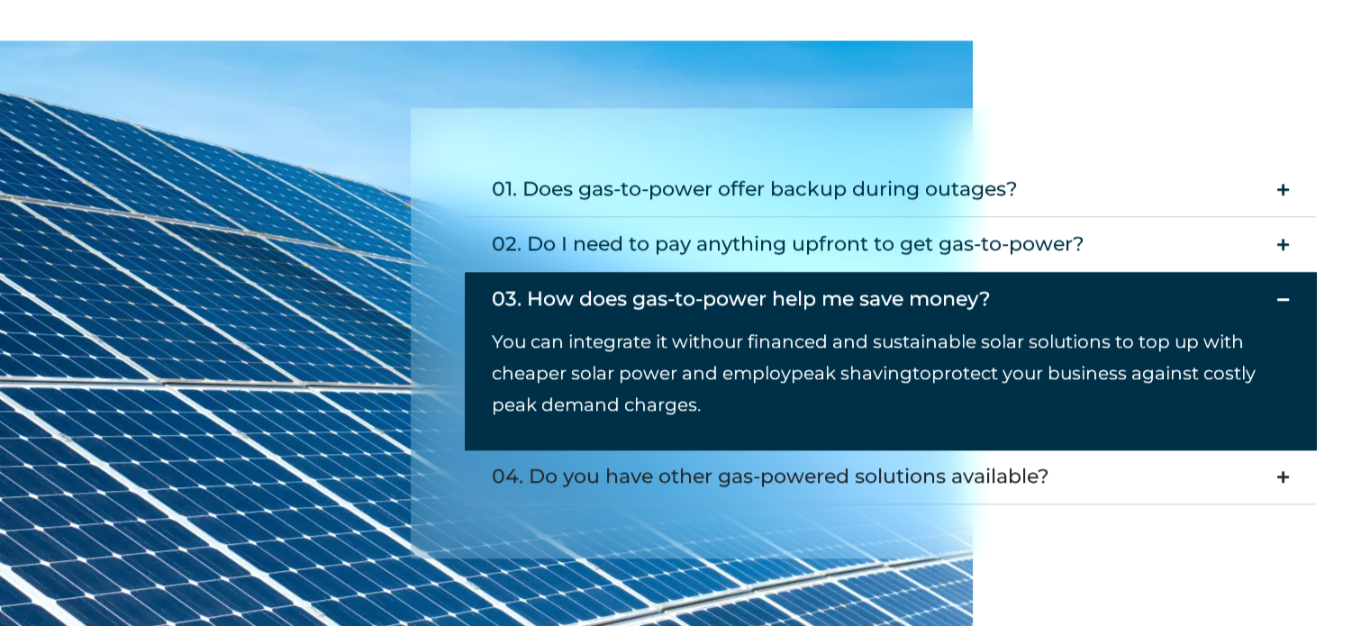
click at [678, 469] on div "04. Do you have other gas-powered solutions available?" at bounding box center [771, 477] width 558 height 36
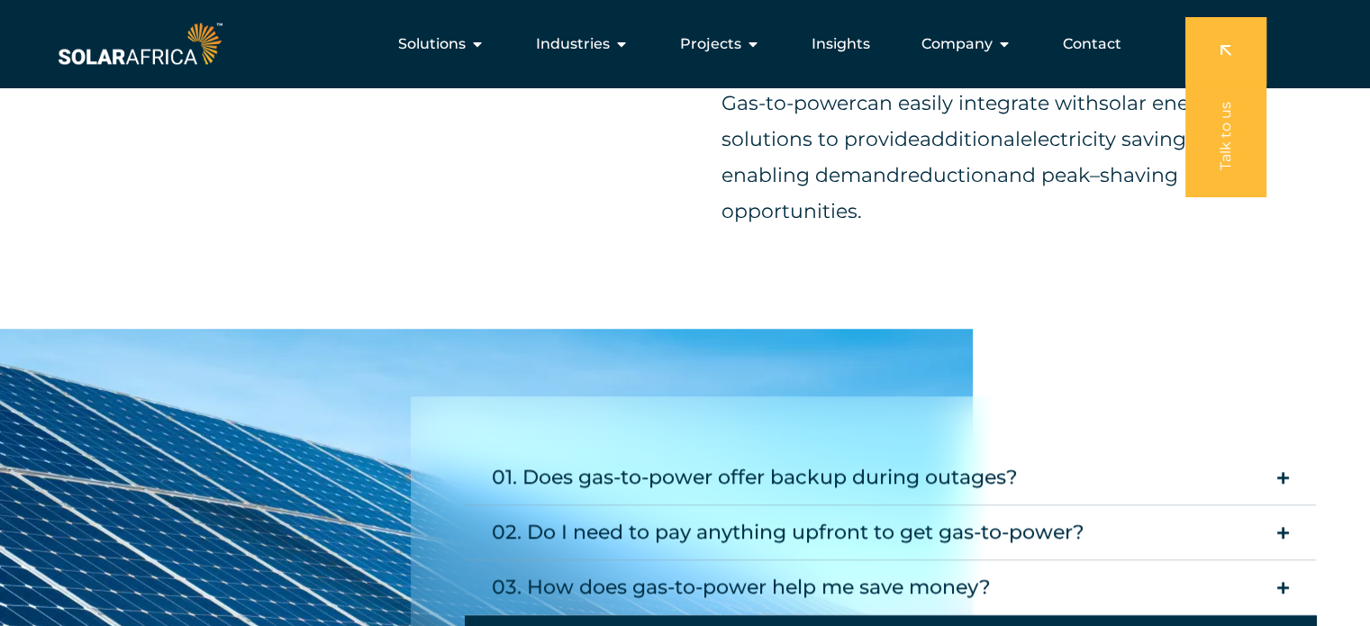
scroll to position [1393, 0]
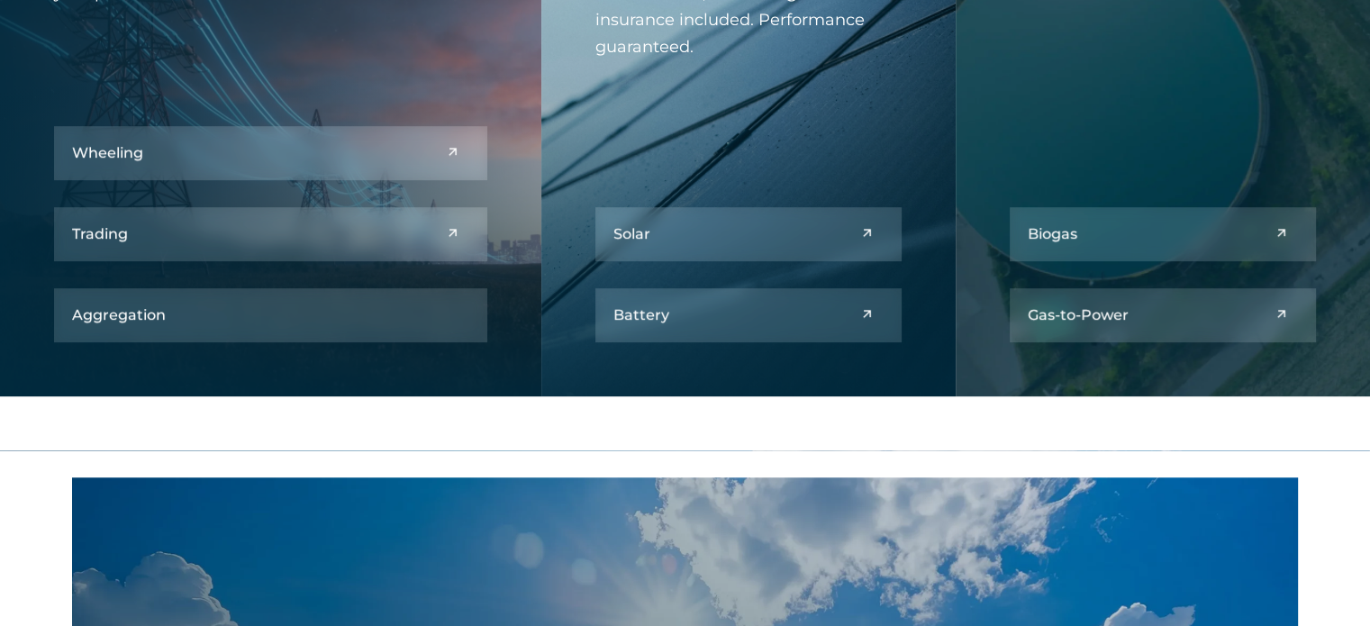
scroll to position [939, 0]
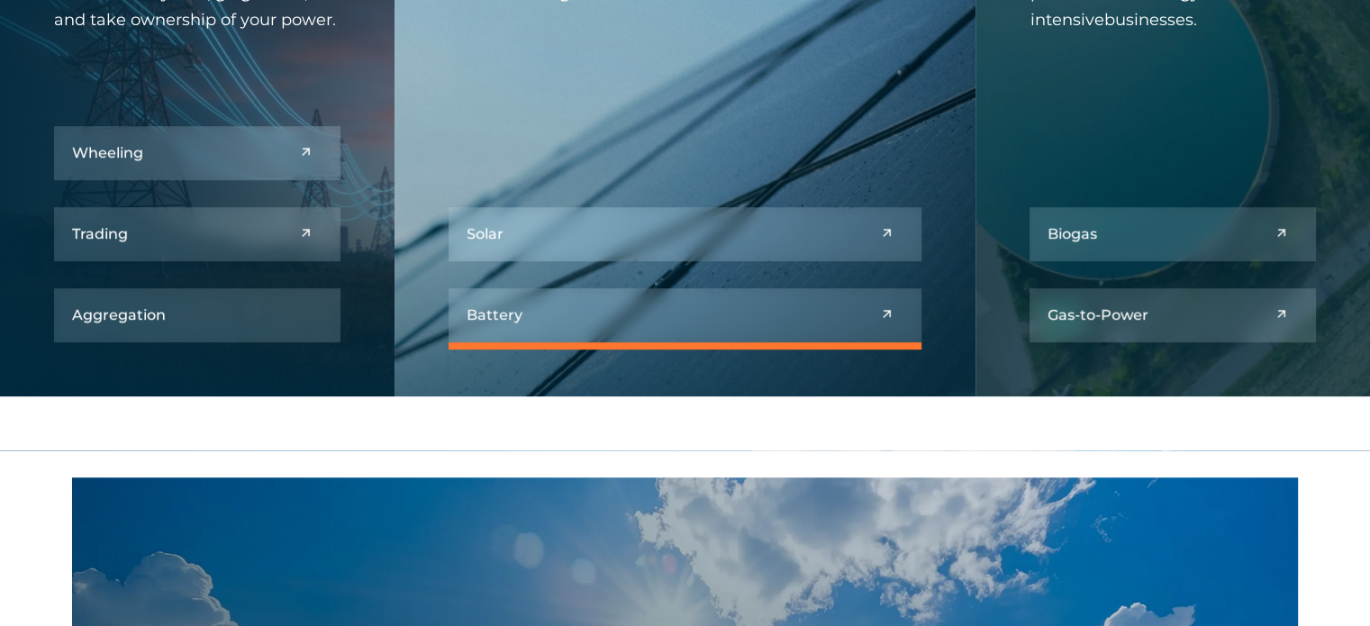
click at [659, 325] on link at bounding box center [686, 315] width 474 height 54
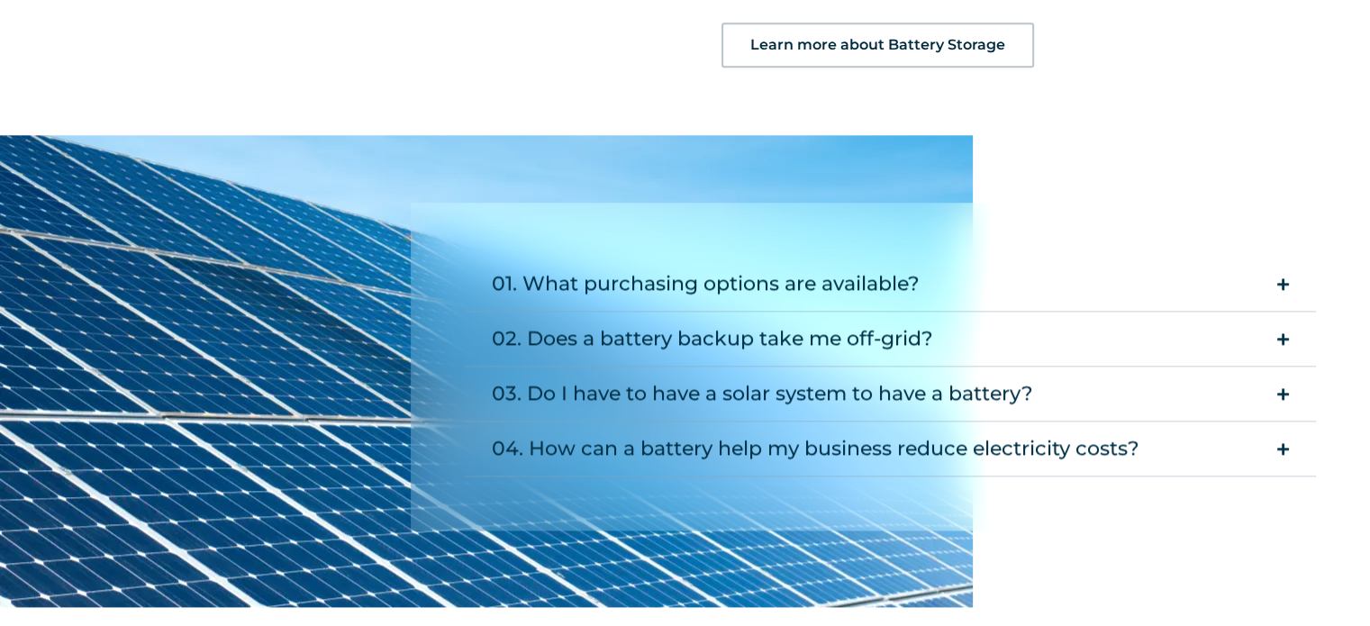
scroll to position [2078, 0]
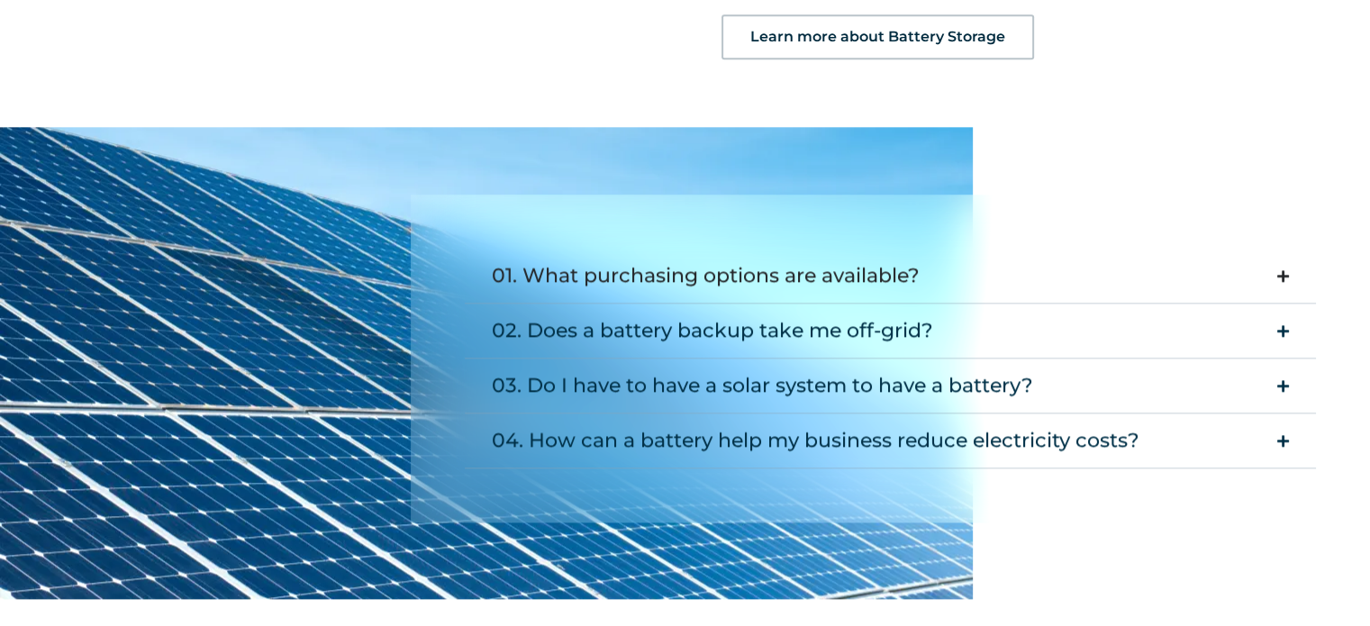
click at [847, 273] on div "01. What purchasing options are available?" at bounding box center [706, 276] width 428 height 36
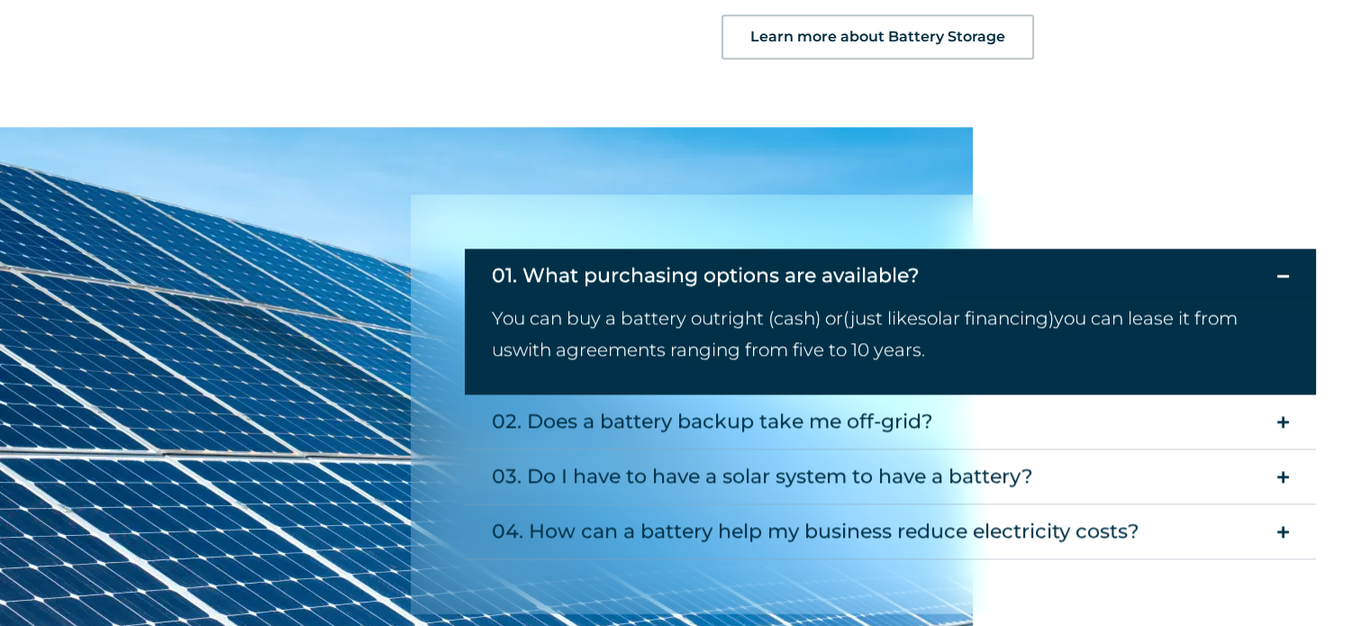
scroll to position [2114, 0]
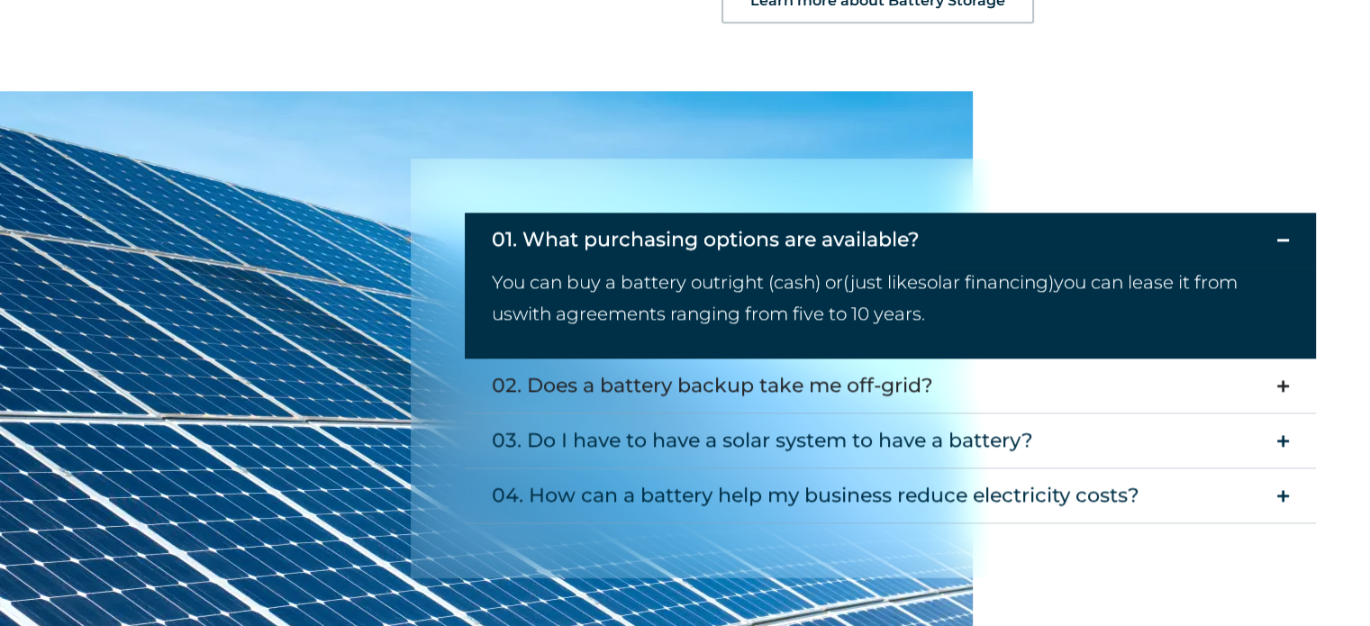
click at [901, 388] on div "02. Does a battery backup take me off-grid?" at bounding box center [712, 386] width 441 height 36
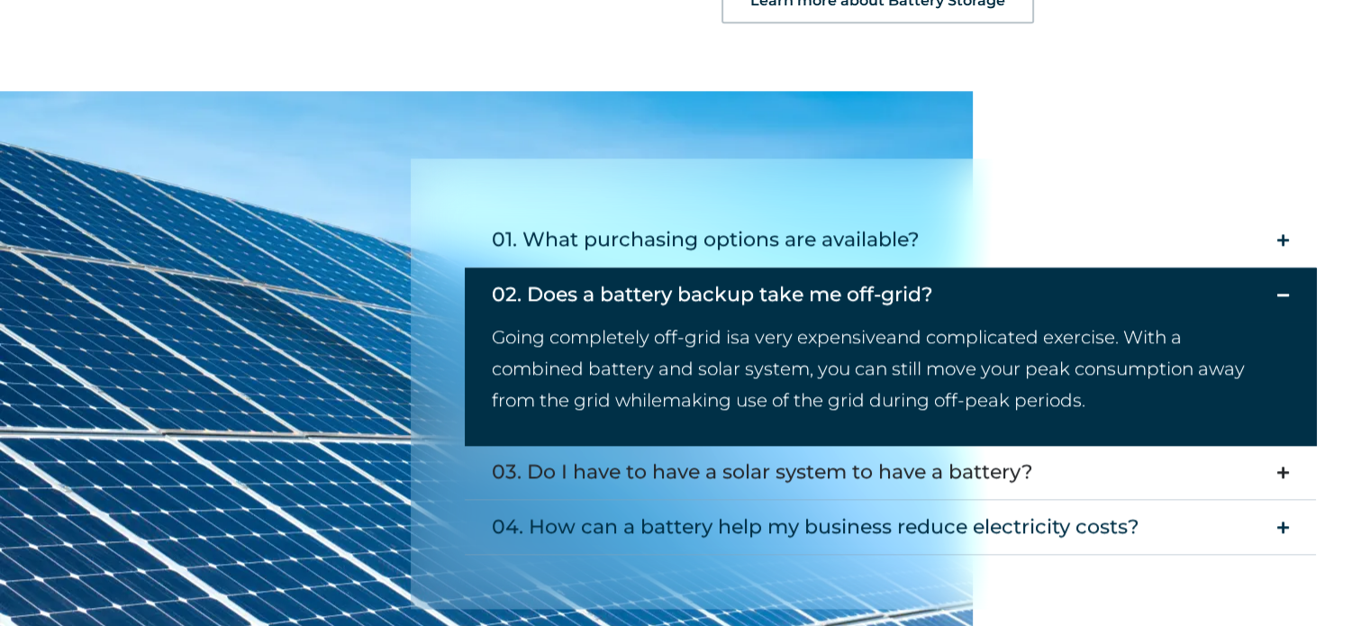
click at [566, 478] on div "03. Do I have to have a solar system to have a battery?" at bounding box center [762, 472] width 541 height 36
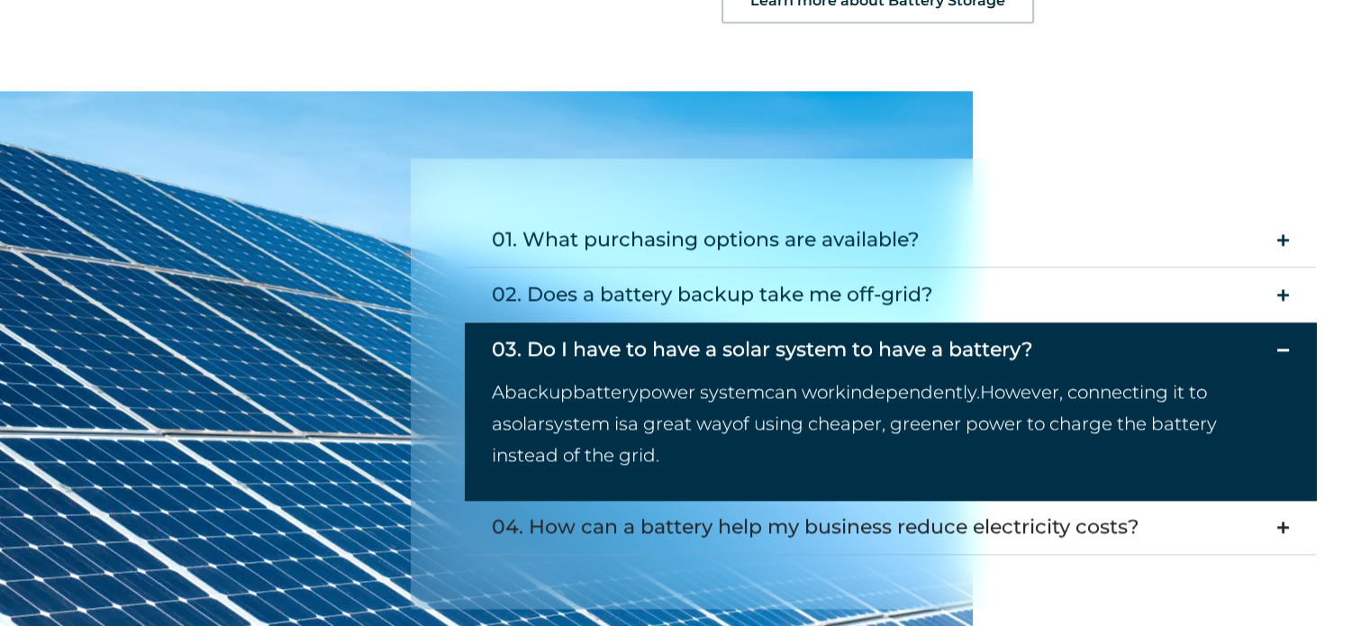
drag, startPoint x: 612, startPoint y: 518, endPoint x: 575, endPoint y: 536, distance: 41.1
click at [575, 536] on div "04. How can a battery help my business reduce electricity costs?" at bounding box center [816, 527] width 648 height 36
